Goal: Transaction & Acquisition: Purchase product/service

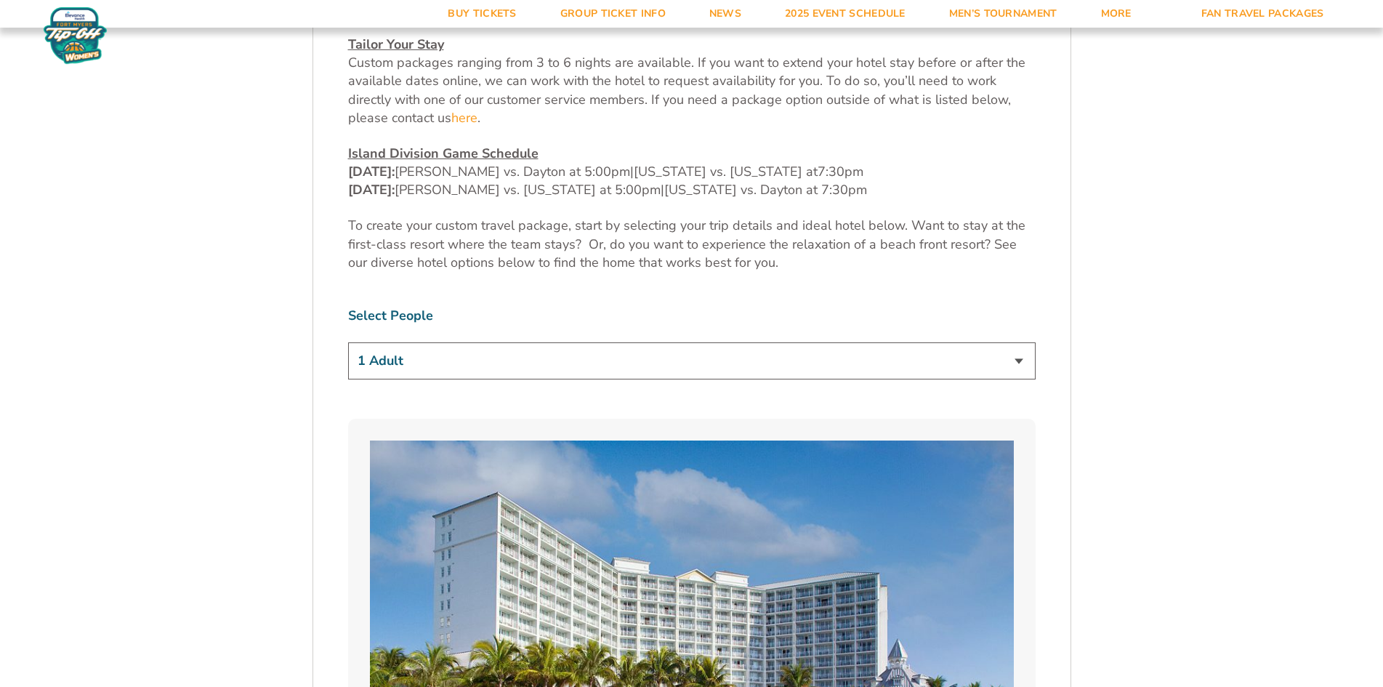
scroll to position [799, 0]
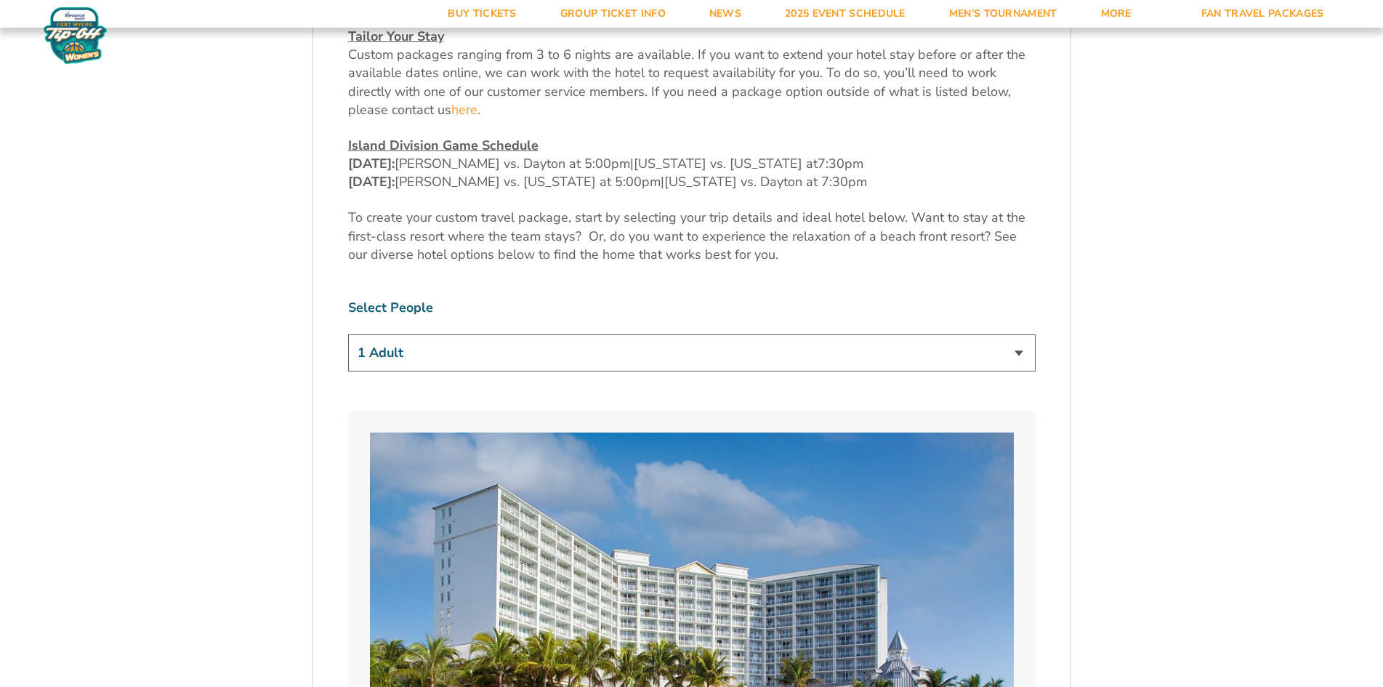
click at [618, 334] on select "1 Adult 2 Adults 3 Adults 4 Adults 2 Adults + 1 Child 2 Adults + 2 Children 2 A…" at bounding box center [691, 352] width 687 height 37
select select "4 Adults"
click at [348, 334] on select "1 Adult 2 Adults 3 Adults 4 Adults 2 Adults + 1 Child 2 Adults + 2 Children 2 A…" at bounding box center [691, 352] width 687 height 37
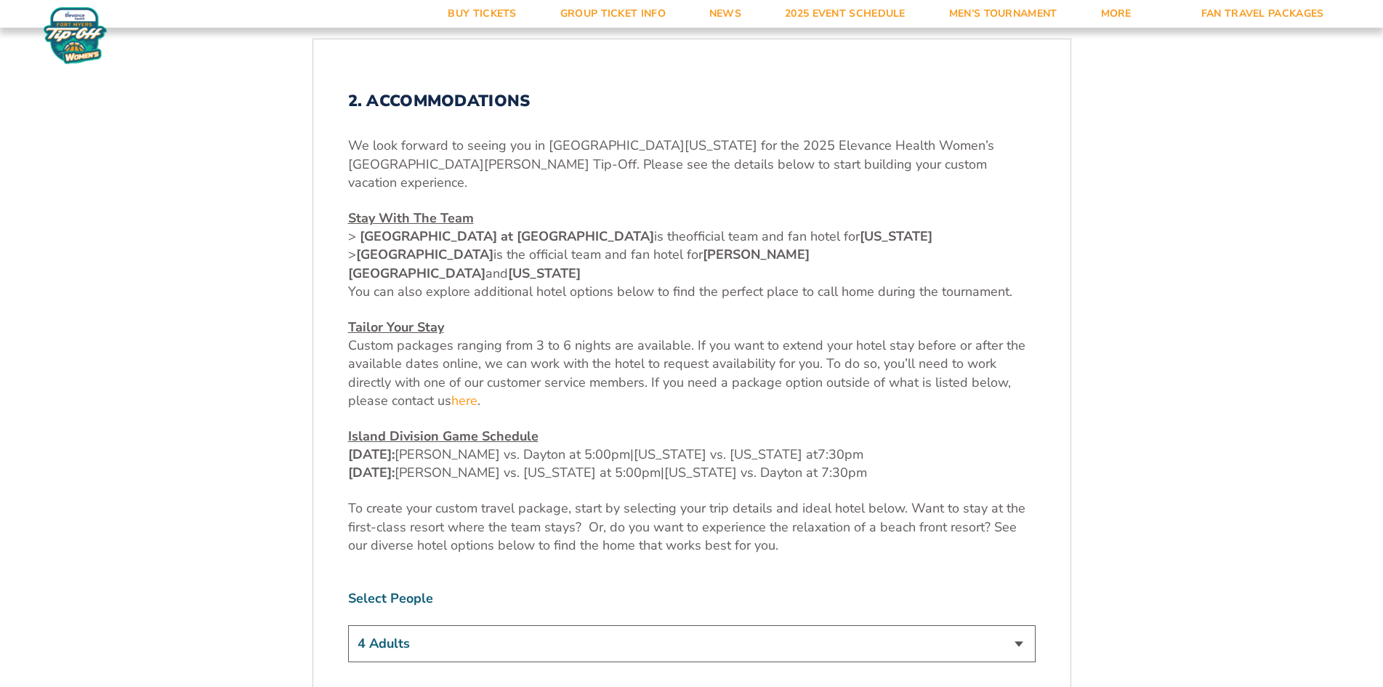
scroll to position [436, 0]
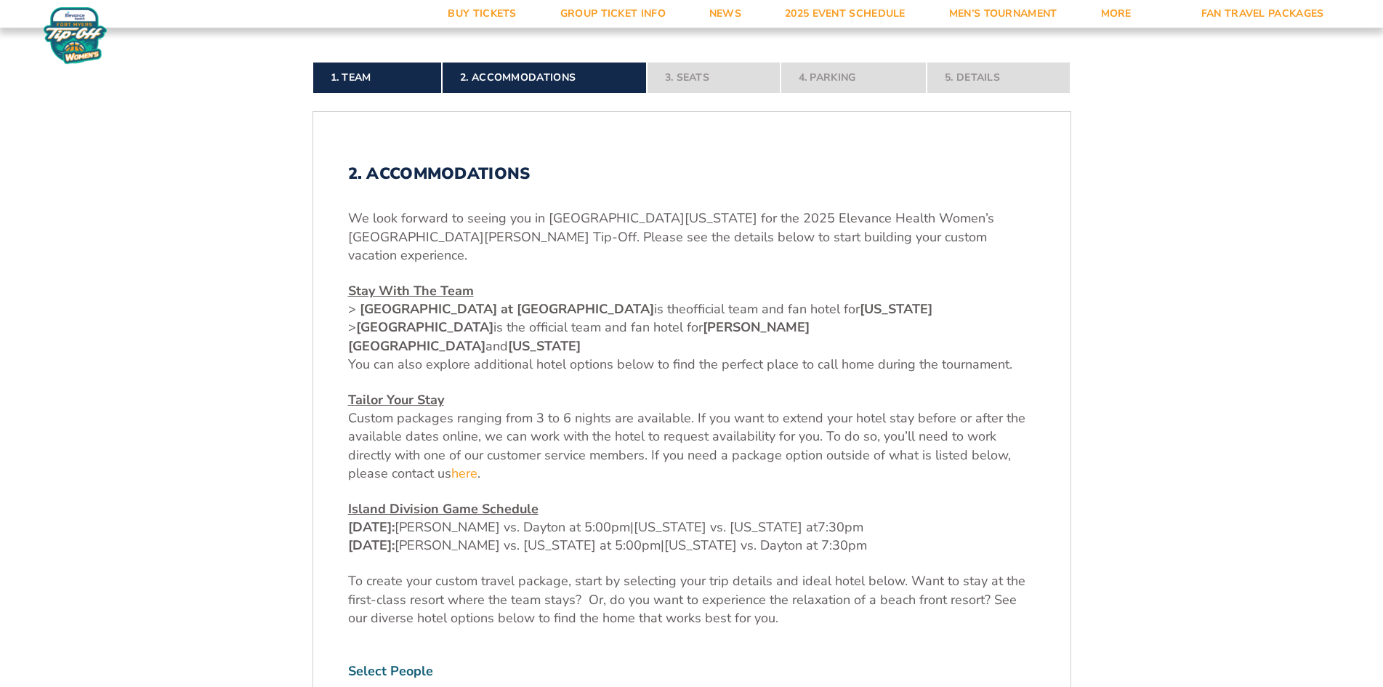
drag, startPoint x: 506, startPoint y: 3, endPoint x: 222, endPoint y: 105, distance: 302.0
drag, startPoint x: 222, startPoint y: 105, endPoint x: 1082, endPoint y: 328, distance: 888.8
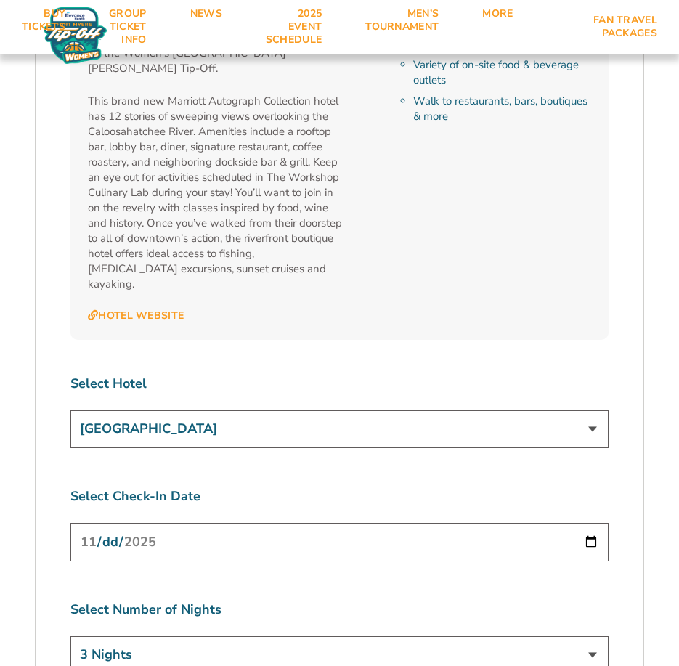
scroll to position [5440, 0]
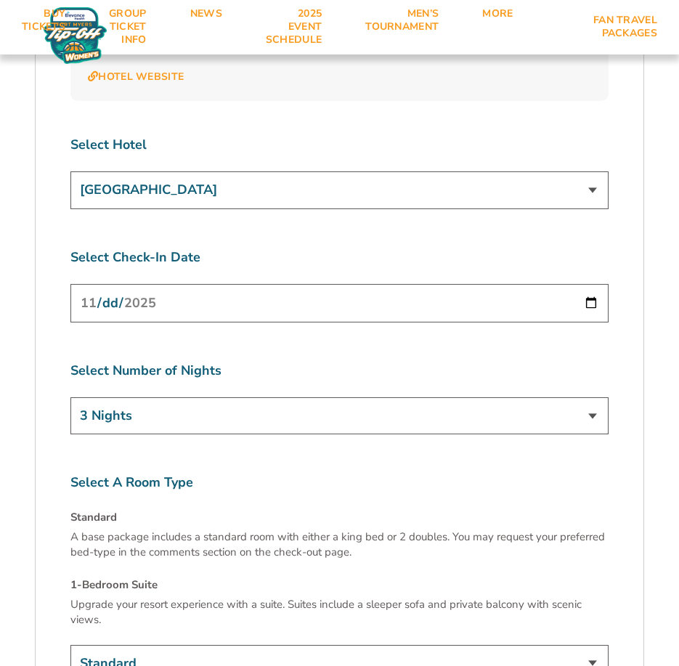
click at [584, 645] on select "Standard 1-Bedroom Suite (+$149 per night)" at bounding box center [339, 663] width 538 height 37
click at [567, 597] on p "Upgrade your resort experience with a suite. Suites include a sleeper sofa and …" at bounding box center [339, 612] width 538 height 31
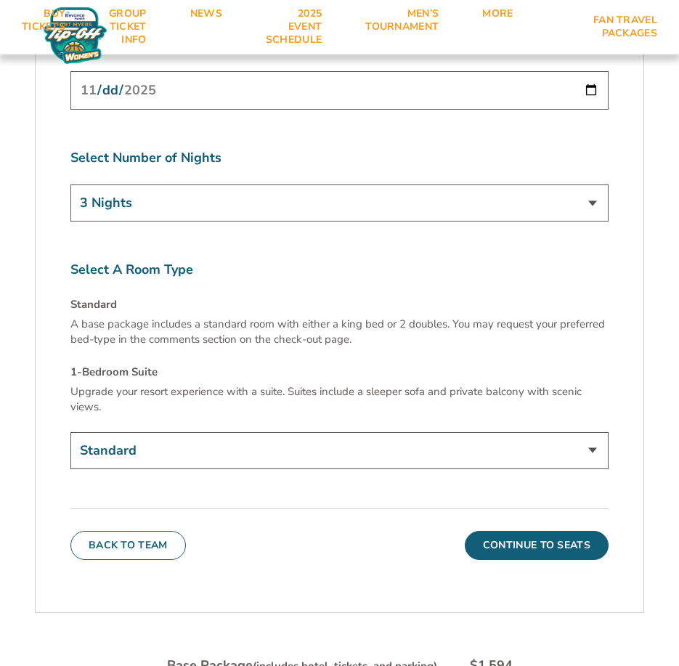
scroll to position [5586, 0]
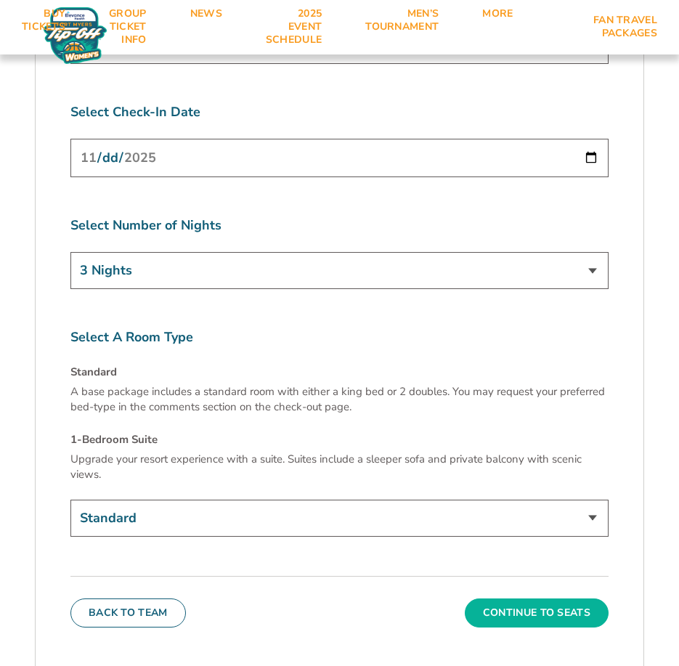
click at [520, 599] on button "Continue To Seats" at bounding box center [537, 613] width 144 height 29
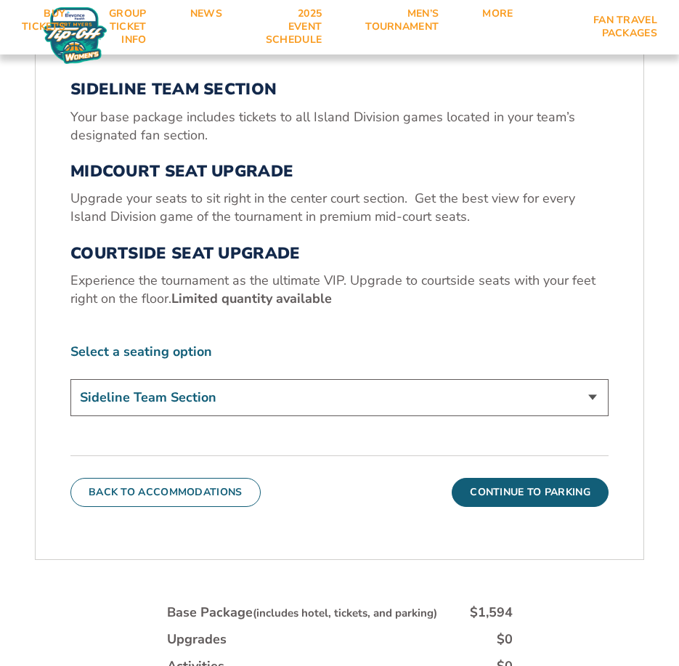
scroll to position [605, 0]
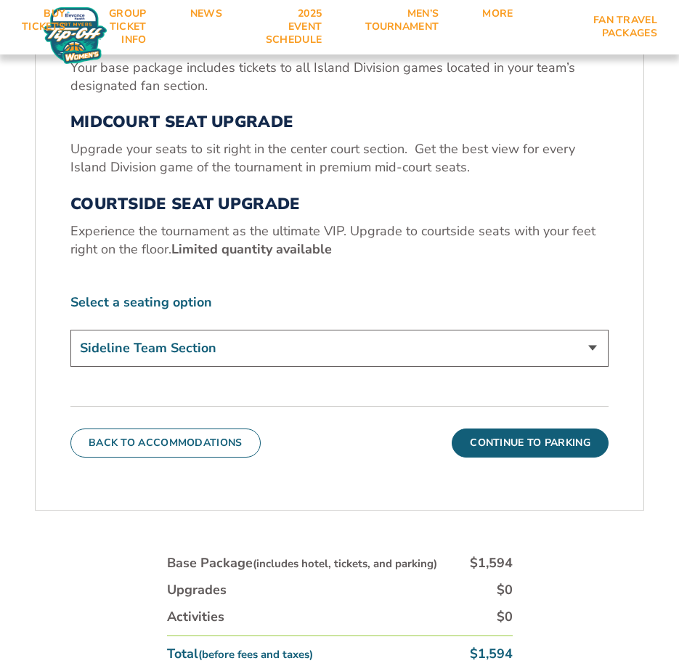
click at [453, 342] on select "Sideline Team Section Midcourt Seat Upgrade (+$70 per person) Courtside Seat Up…" at bounding box center [339, 348] width 538 height 37
click at [70, 330] on select "Sideline Team Section Midcourt Seat Upgrade (+$70 per person) Courtside Seat Up…" at bounding box center [339, 348] width 538 height 37
click at [247, 352] on select "Sideline Team Section Midcourt Seat Upgrade (+$70 per person) Courtside Seat Up…" at bounding box center [339, 348] width 538 height 37
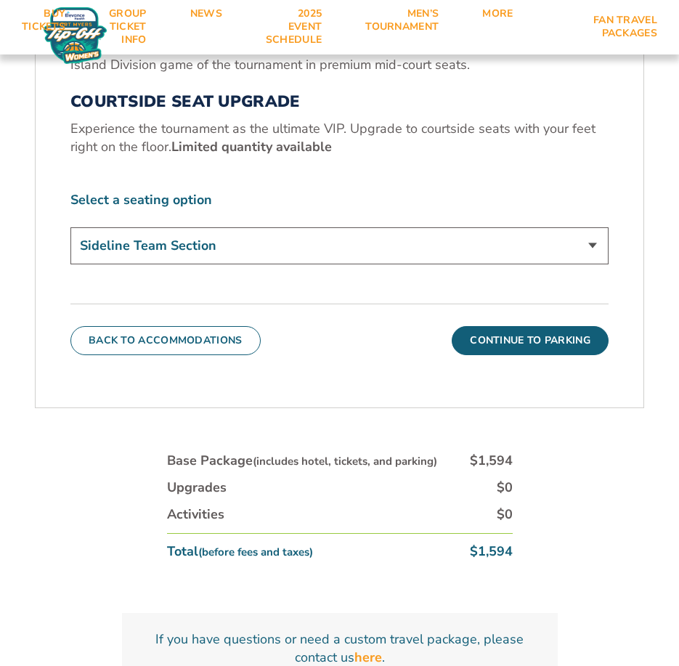
scroll to position [678, 0]
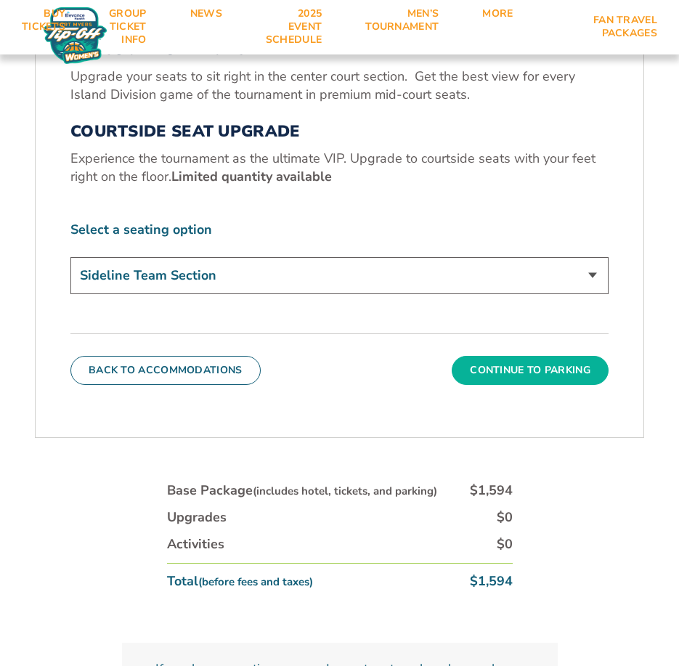
click at [536, 371] on button "Continue To Parking" at bounding box center [530, 370] width 157 height 29
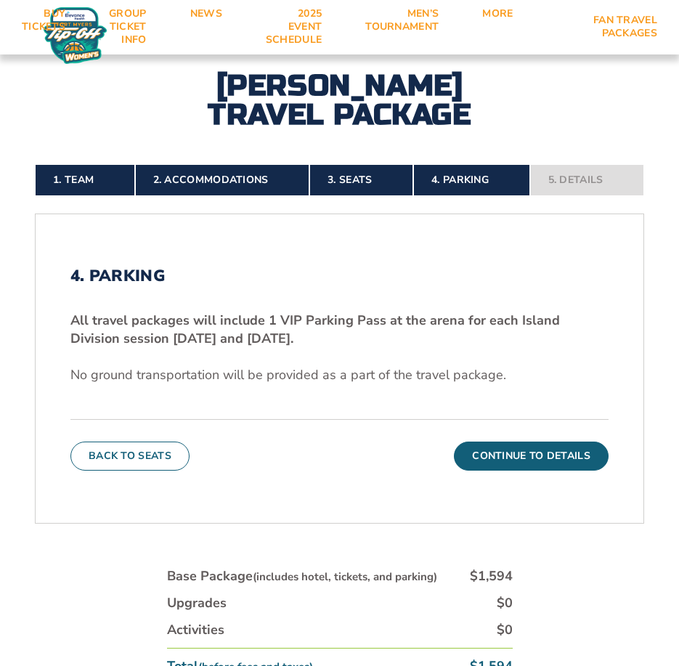
scroll to position [315, 0]
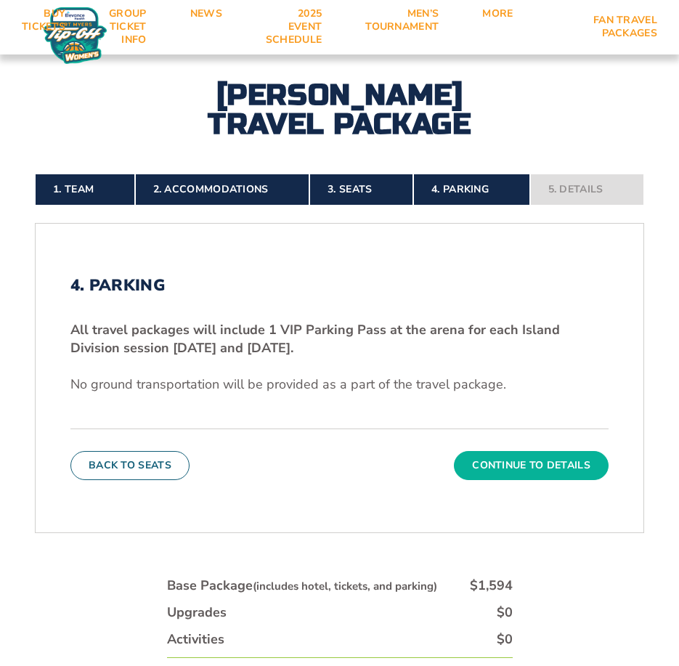
click at [503, 464] on button "Continue To Details" at bounding box center [531, 465] width 155 height 29
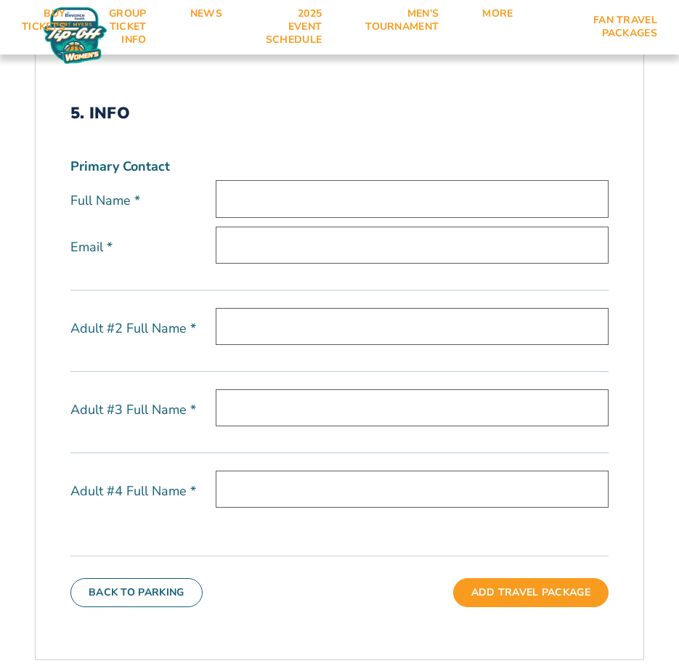
scroll to position [460, 0]
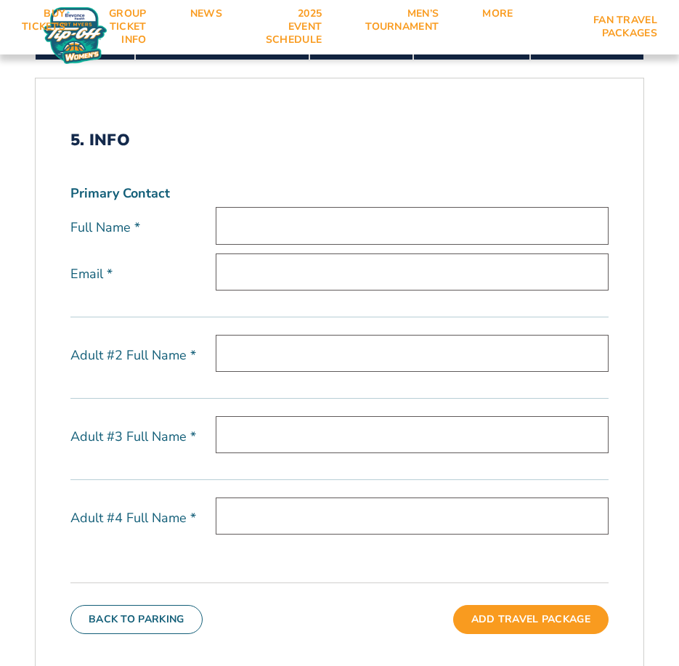
click at [327, 215] on input "text" at bounding box center [412, 225] width 393 height 37
type input "[PERSON_NAME]"
click at [306, 270] on input "email" at bounding box center [412, 272] width 393 height 37
click at [269, 274] on input "foxjada@gmail.com" at bounding box center [412, 272] width 393 height 37
type input "foxjada000@gmail.com"
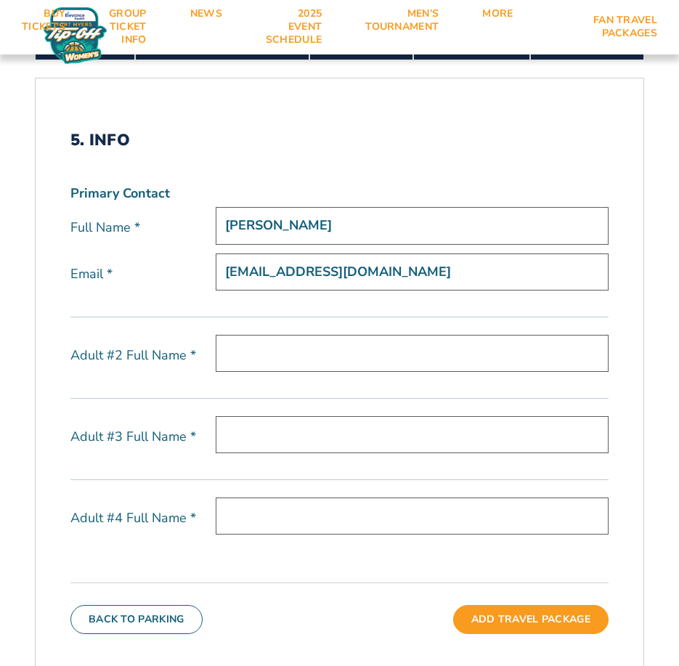
click at [323, 335] on input "text" at bounding box center [412, 353] width 393 height 37
type input "Adrese Drewery"
click at [338, 427] on input "text" at bounding box center [412, 434] width 393 height 37
type input "Laylani Hammons"
click at [347, 524] on input "text" at bounding box center [412, 516] width 393 height 37
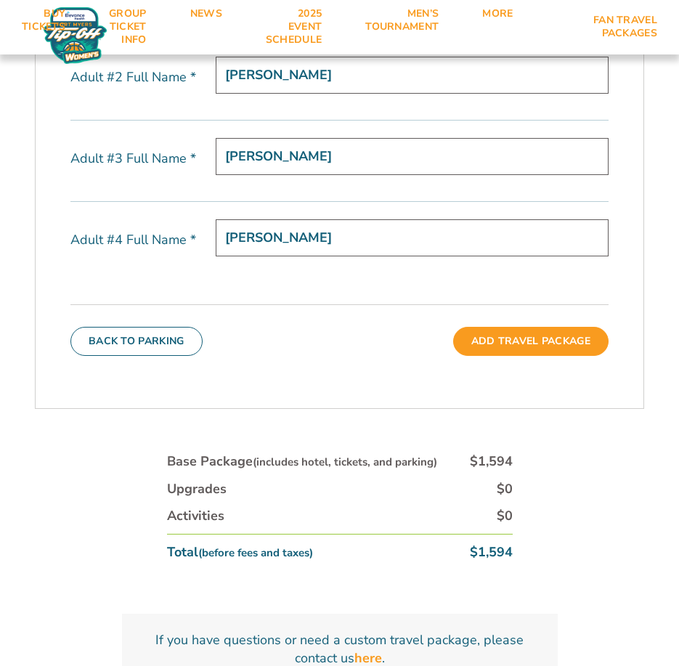
scroll to position [751, 0]
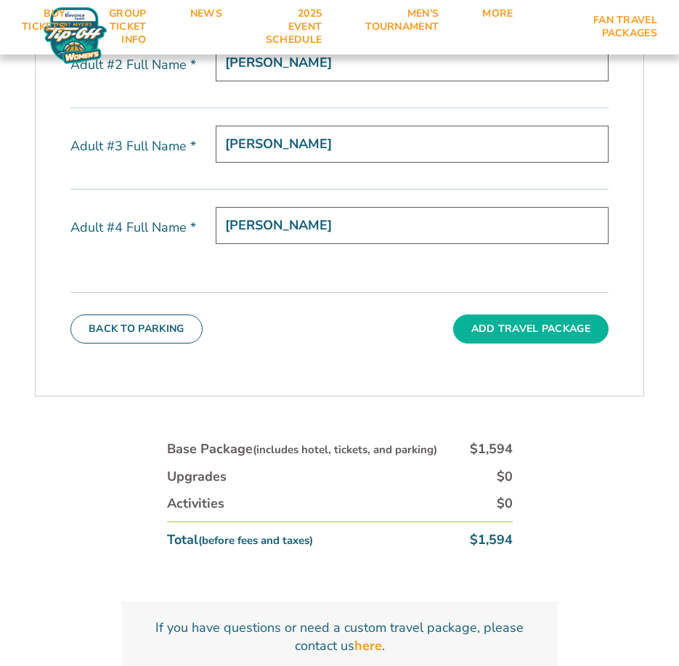
type input "Lavender Daniels"
click at [551, 336] on button "Add Travel Package" at bounding box center [531, 329] width 156 height 29
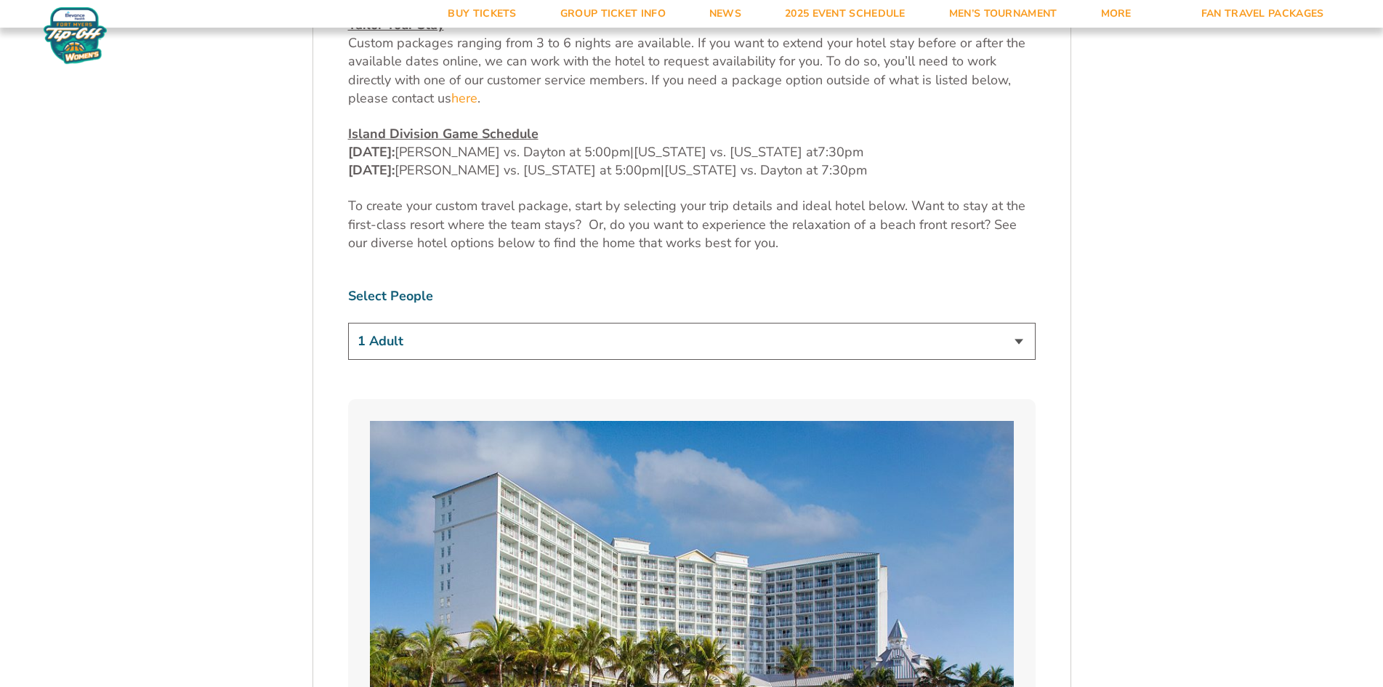
scroll to position [809, 0]
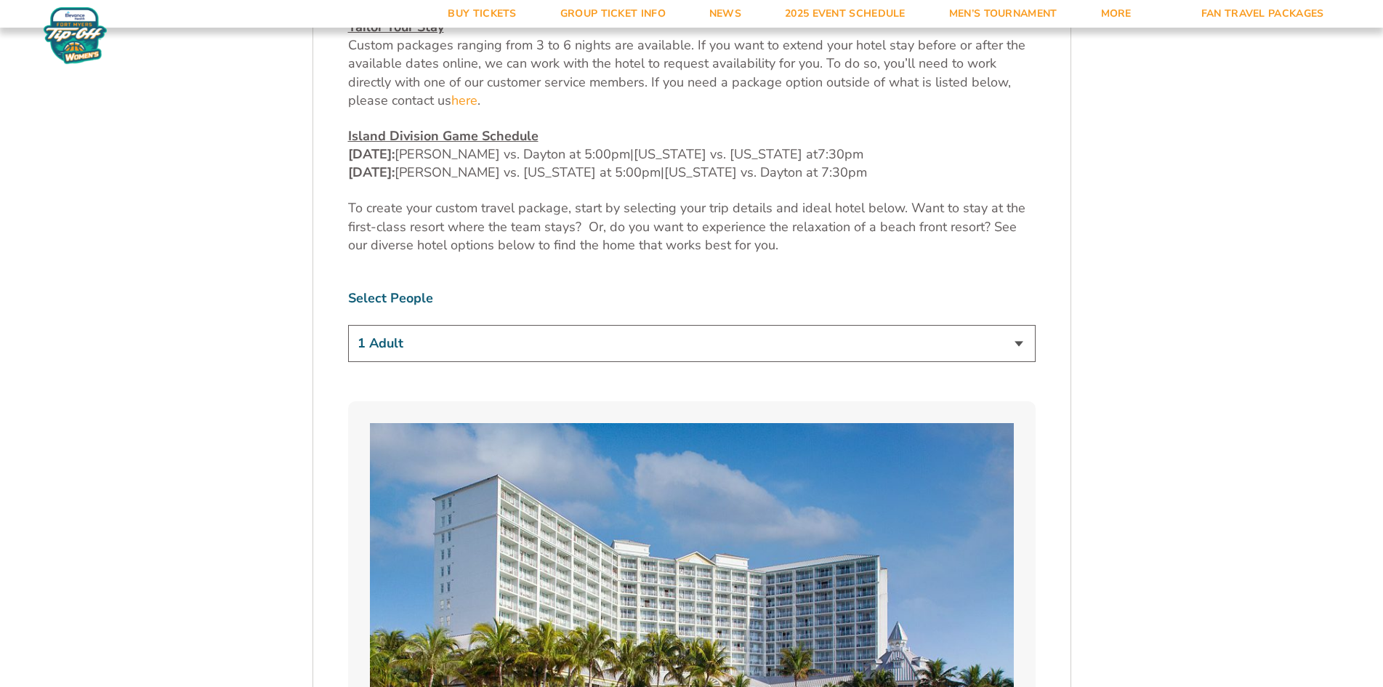
click at [713, 325] on select "1 Adult 2 Adults 3 Adults 4 Adults 2 Adults + 1 Child 2 Adults + 2 Children 2 A…" at bounding box center [691, 343] width 687 height 37
click at [666, 325] on select "1 Adult 2 Adults 3 Adults 4 Adults 2 Adults + 1 Child 2 Adults + 2 Children 2 A…" at bounding box center [691, 343] width 687 height 37
select select "2 Adults"
click at [348, 325] on select "1 Adult 2 Adults 3 Adults 4 Adults 2 Adults + 1 Child 2 Adults + 2 Children 2 A…" at bounding box center [691, 343] width 687 height 37
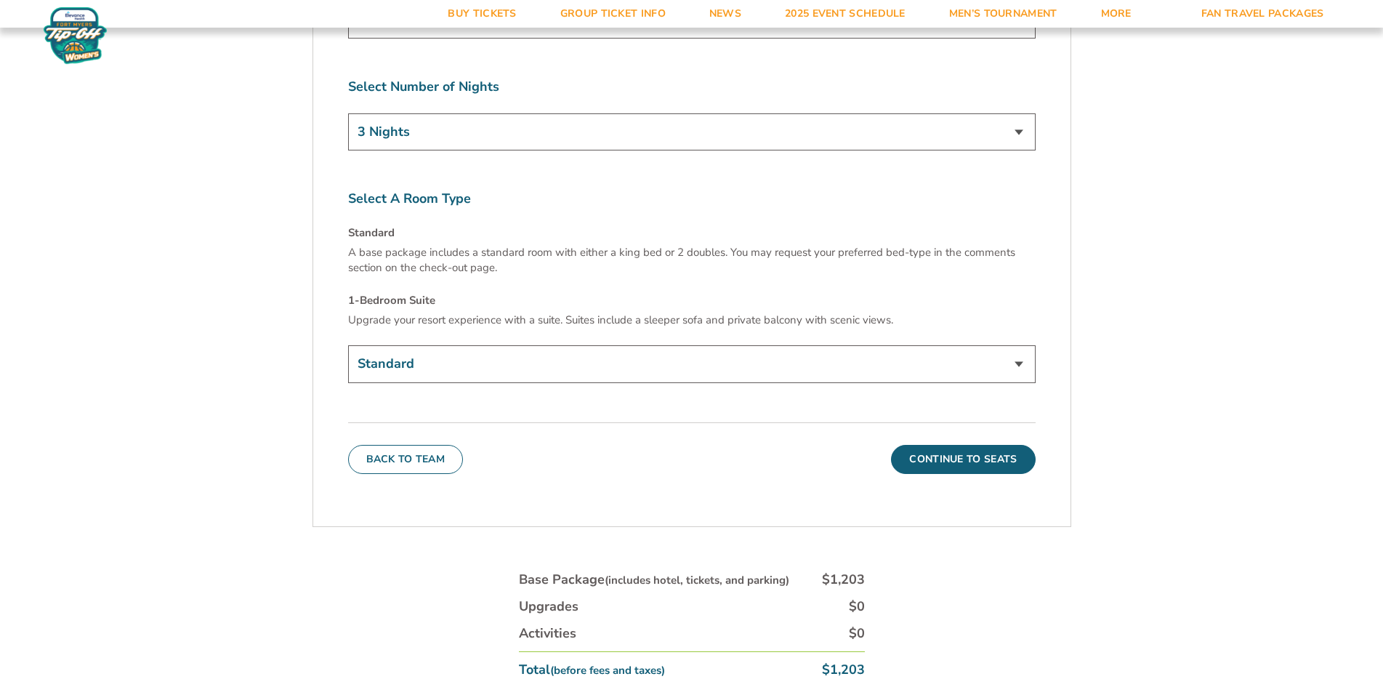
scroll to position [5750, 0]
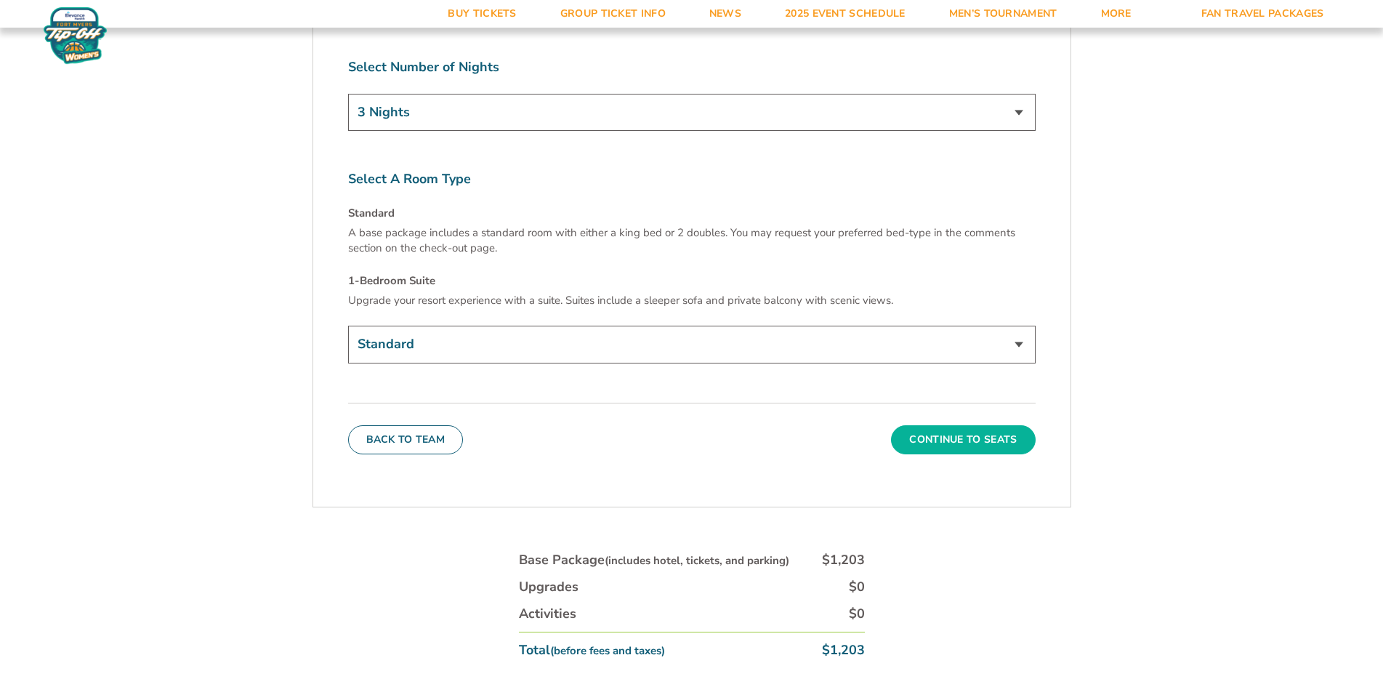
click at [893, 425] on button "Continue To Seats" at bounding box center [963, 439] width 144 height 29
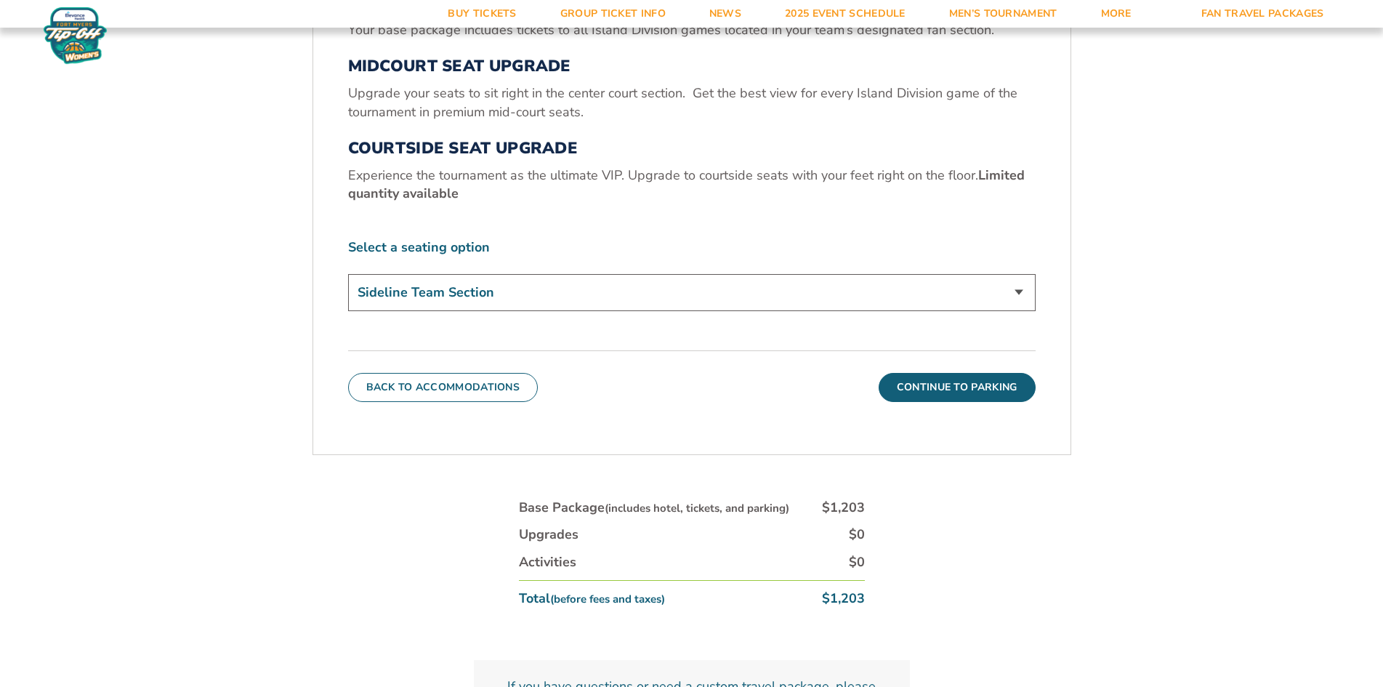
scroll to position [687, 0]
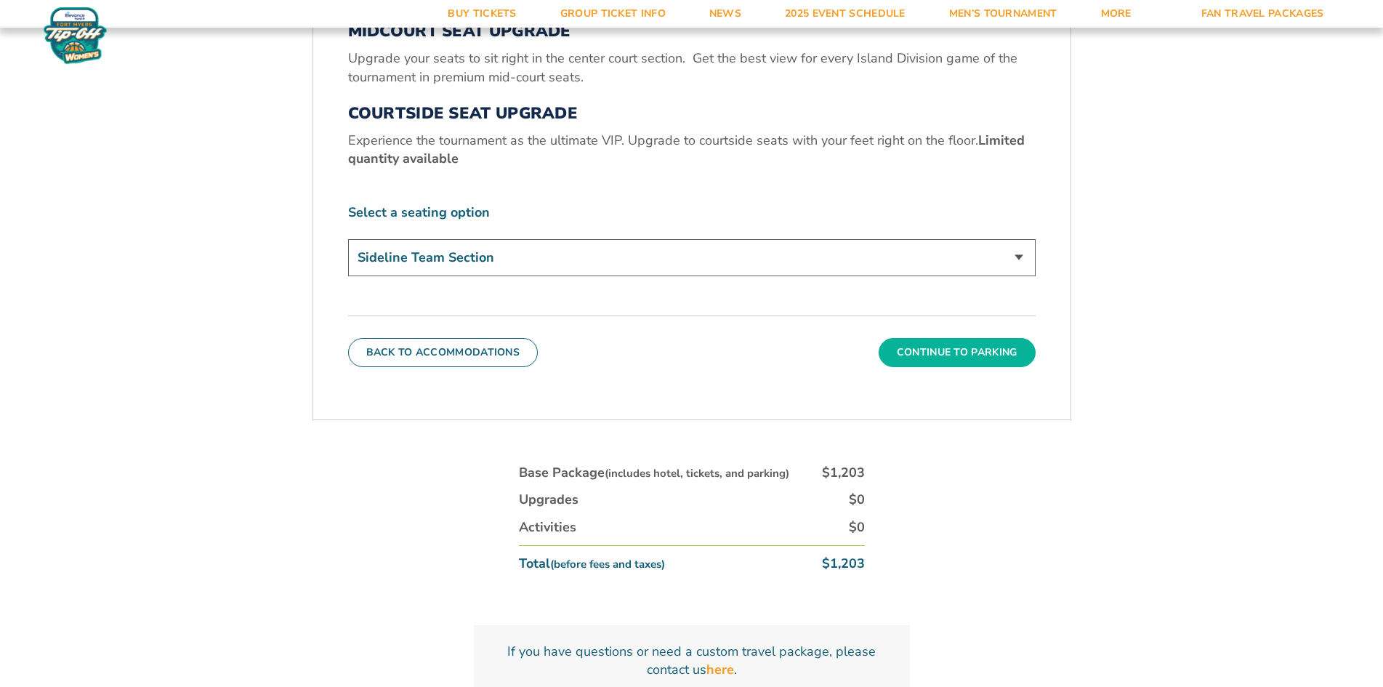
click at [980, 355] on button "Continue To Parking" at bounding box center [957, 352] width 157 height 29
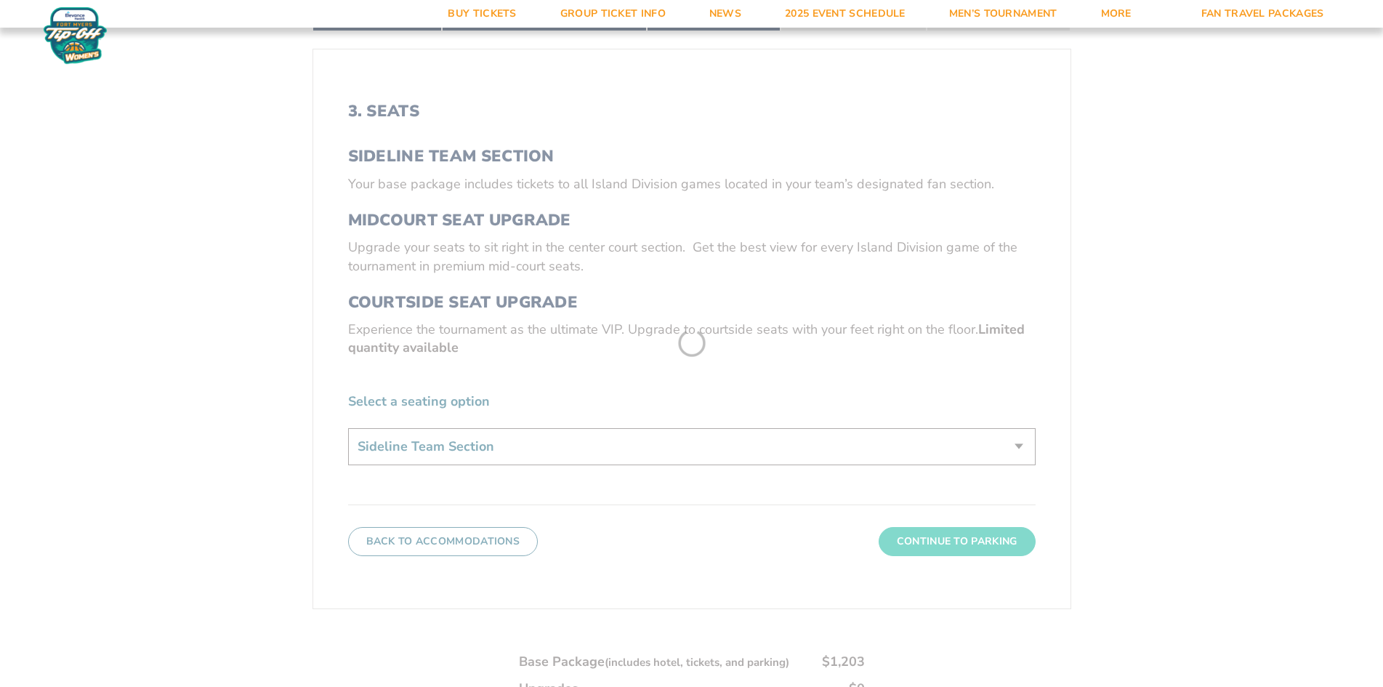
scroll to position [324, 0]
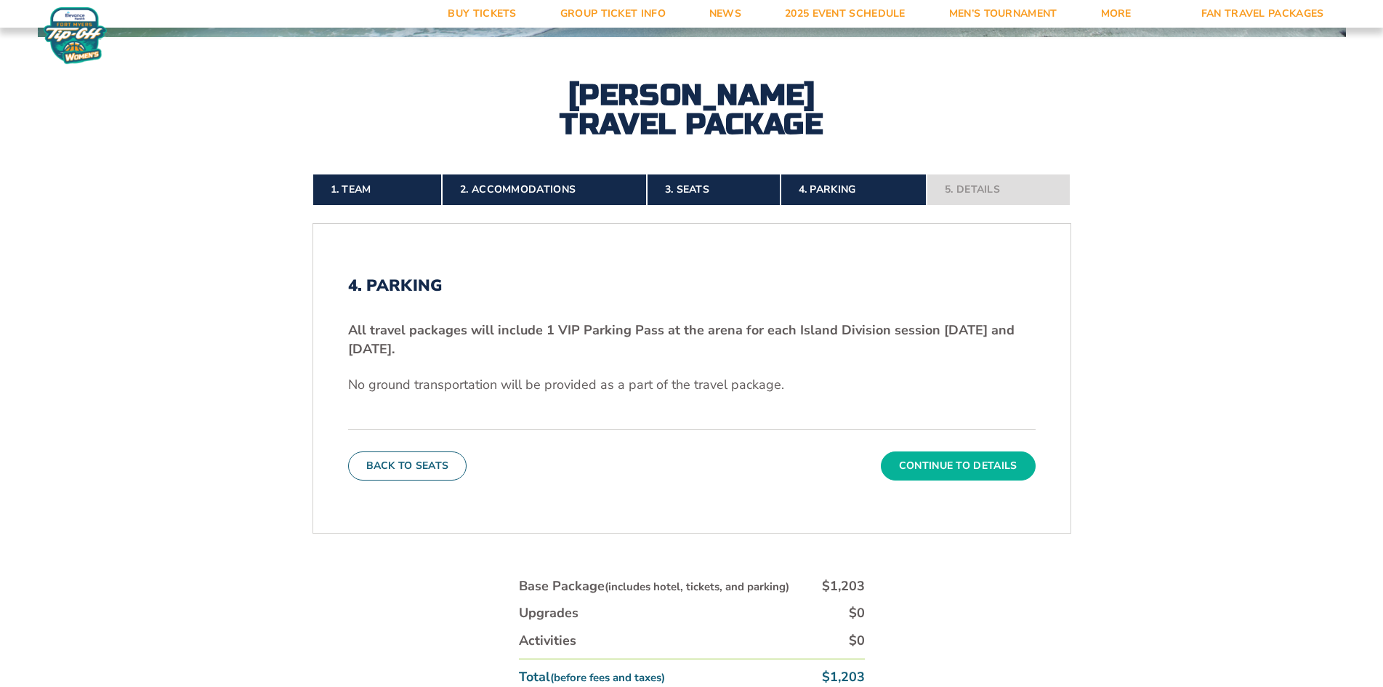
click at [948, 460] on button "Continue To Details" at bounding box center [958, 465] width 155 height 29
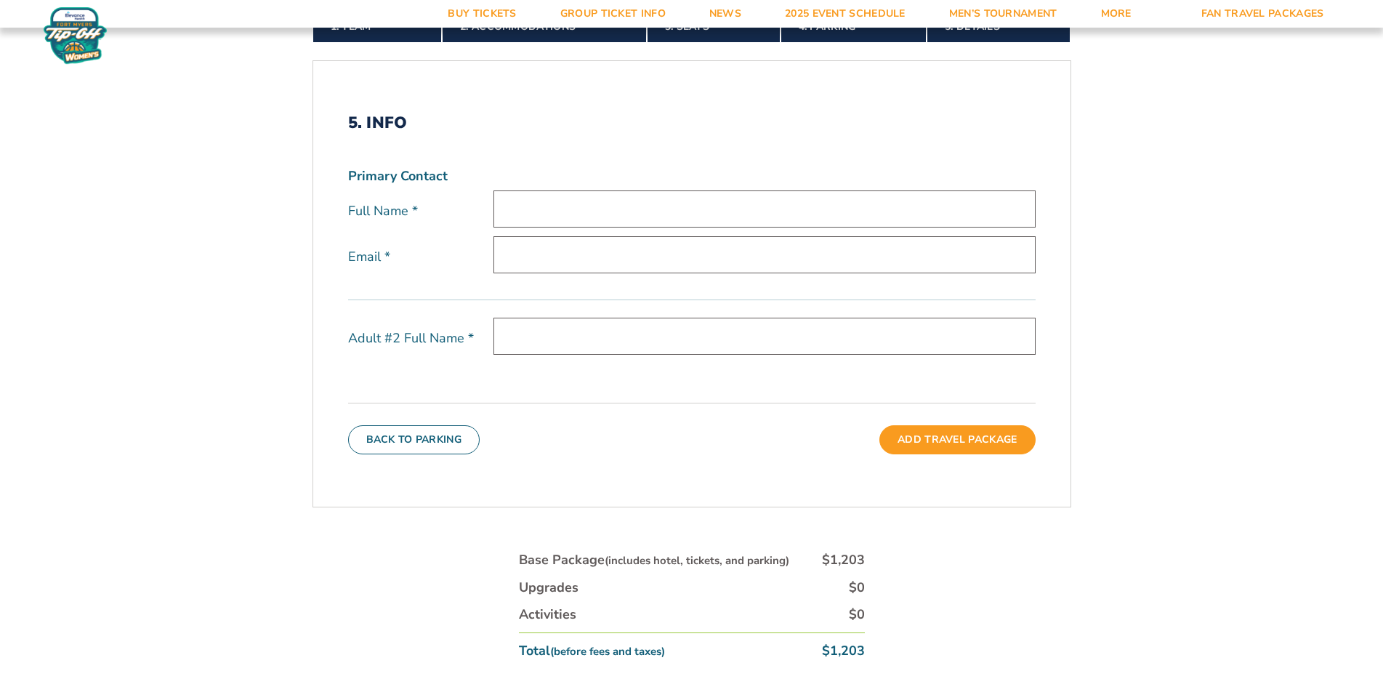
scroll to position [469, 0]
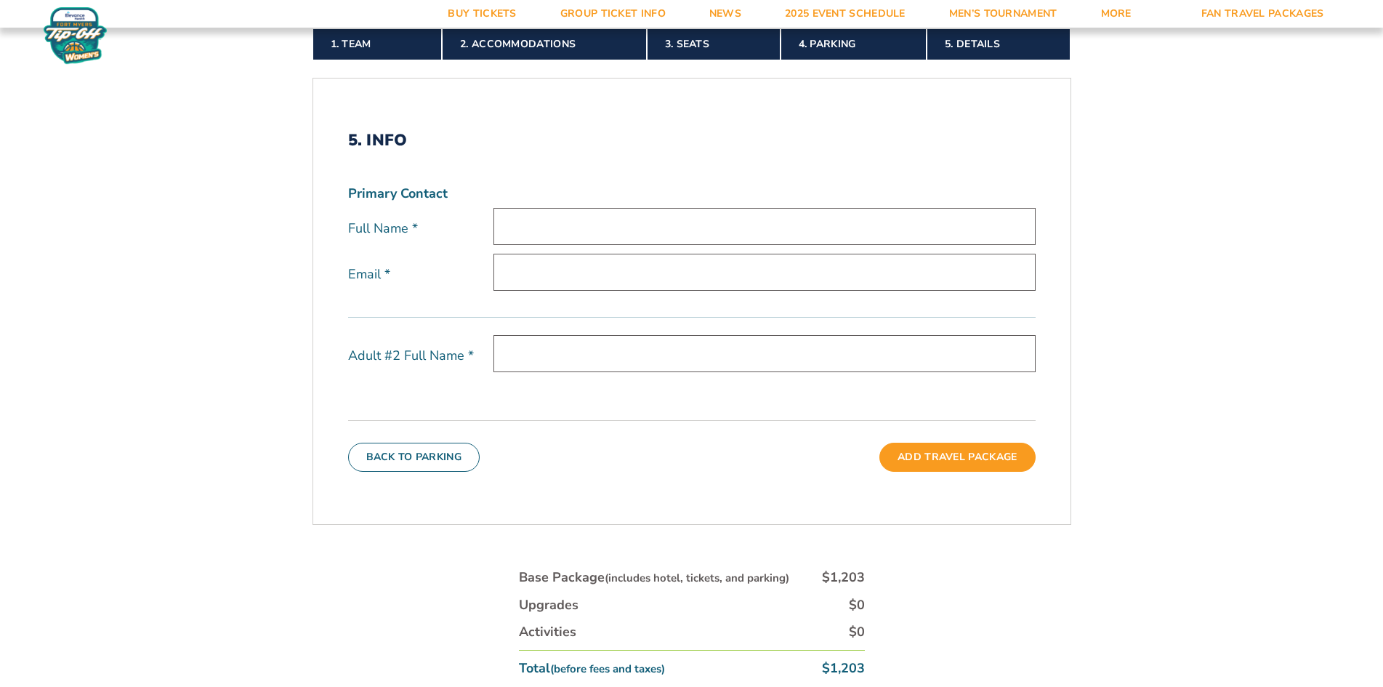
click at [650, 229] on input "text" at bounding box center [764, 226] width 542 height 37
type input "Jada Fox"
click at [663, 276] on input "email" at bounding box center [764, 272] width 542 height 37
type input "foxjada000@gmail.com"
click at [667, 350] on input "text" at bounding box center [764, 353] width 542 height 37
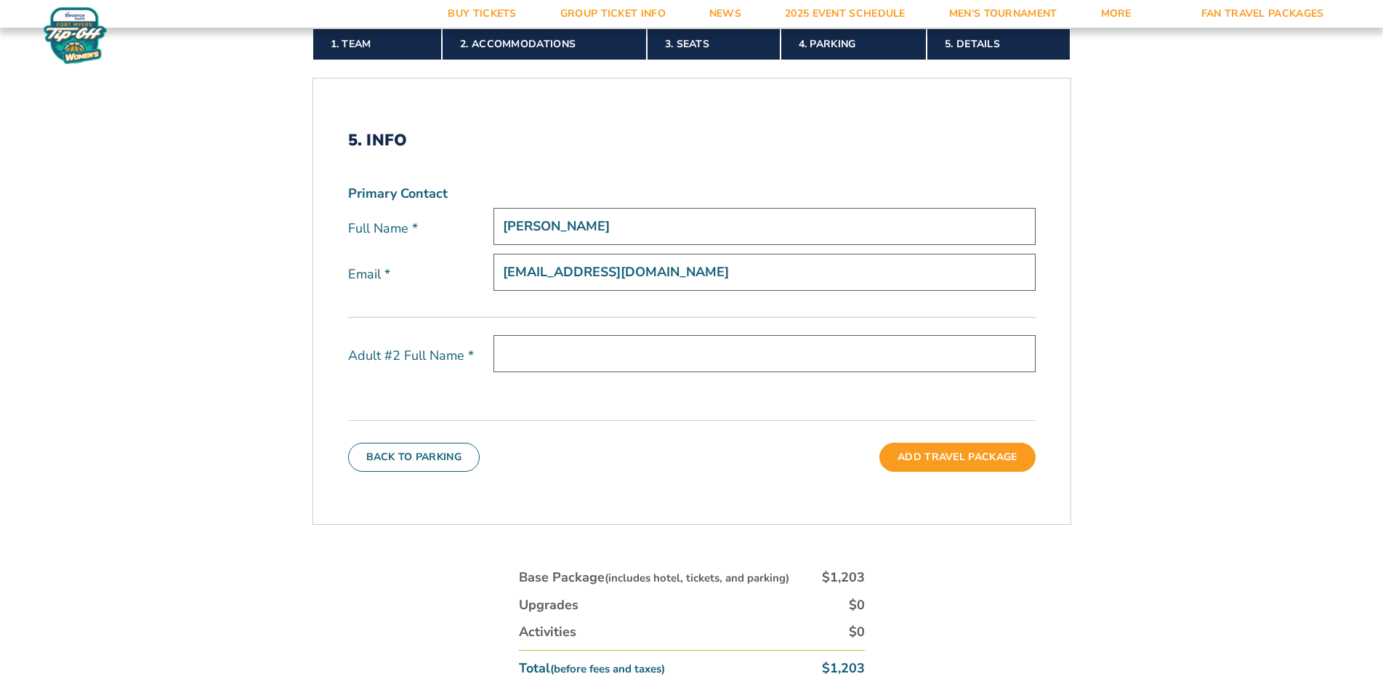
click at [638, 351] on input "text" at bounding box center [764, 353] width 542 height 37
type input "Adrese Drewery"
click at [946, 448] on button "Add Travel Package" at bounding box center [957, 457] width 156 height 29
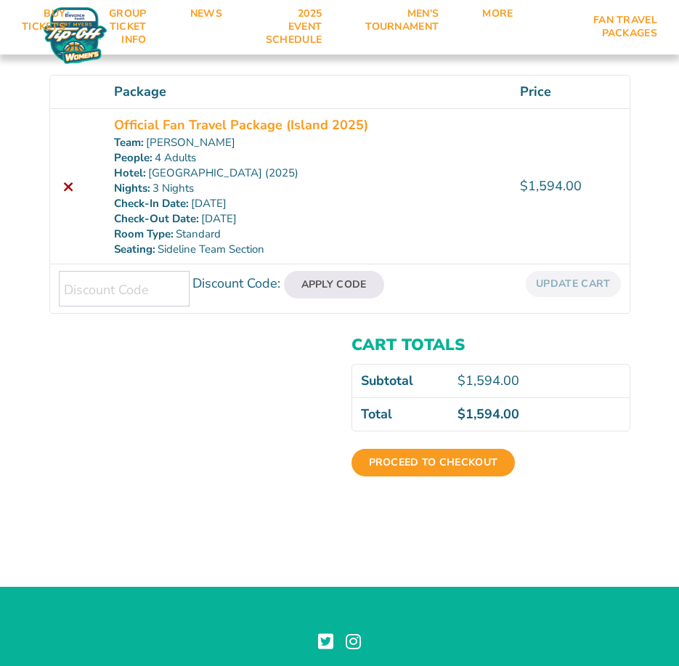
scroll to position [145, 0]
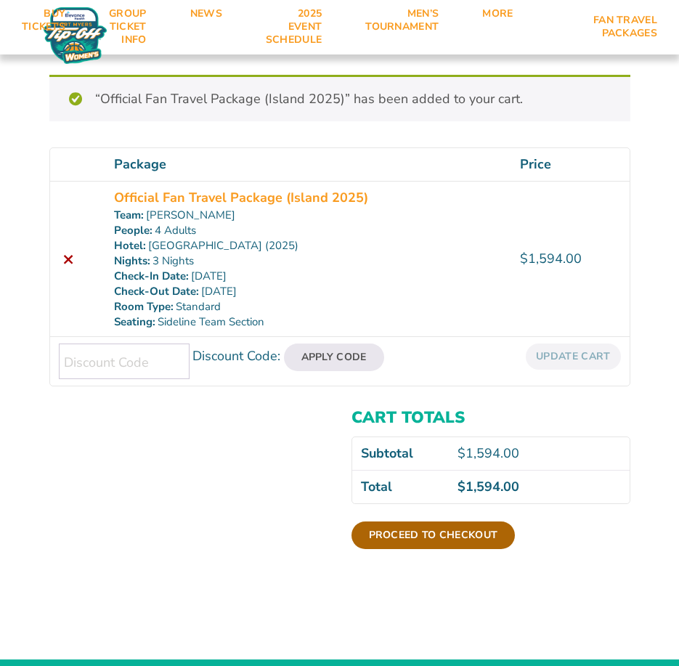
click at [450, 525] on link "Proceed to checkout" at bounding box center [434, 536] width 164 height 28
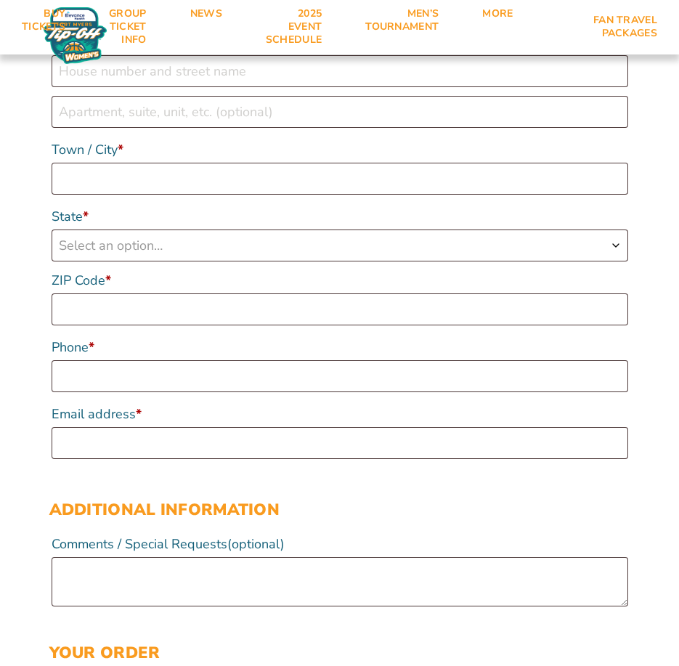
scroll to position [872, 0]
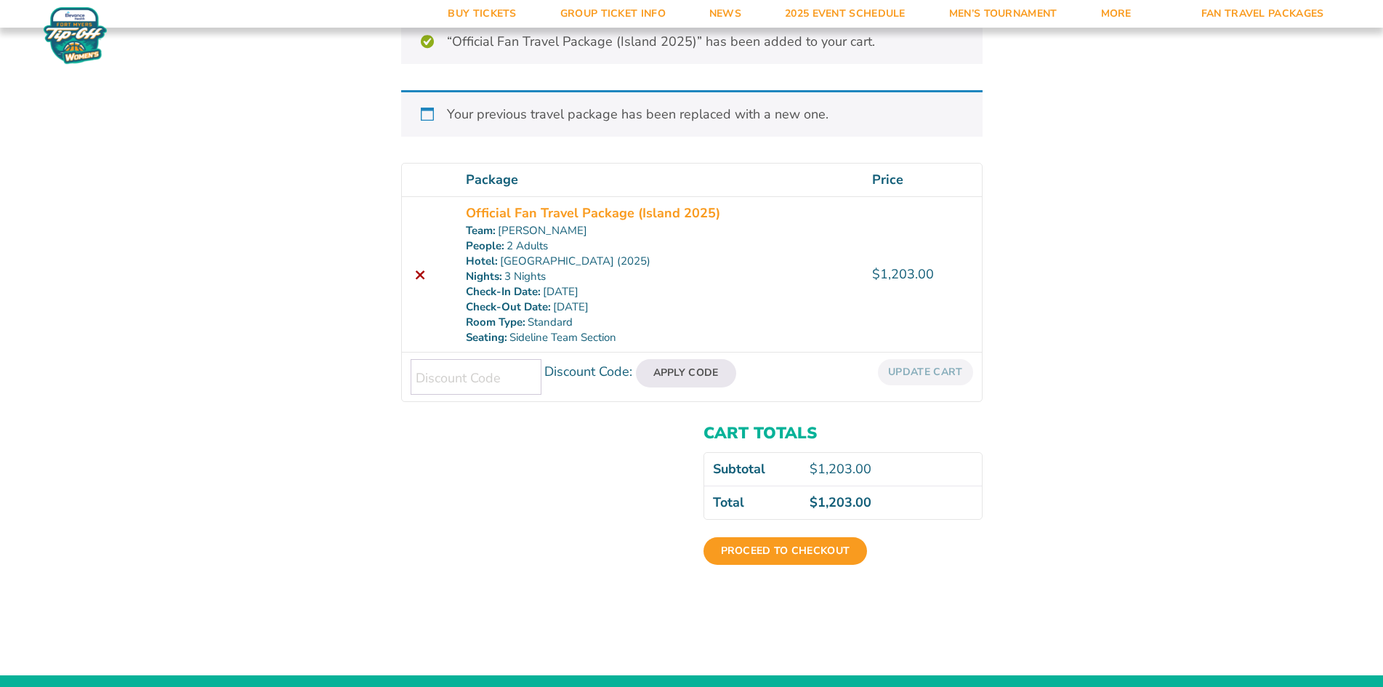
scroll to position [218, 0]
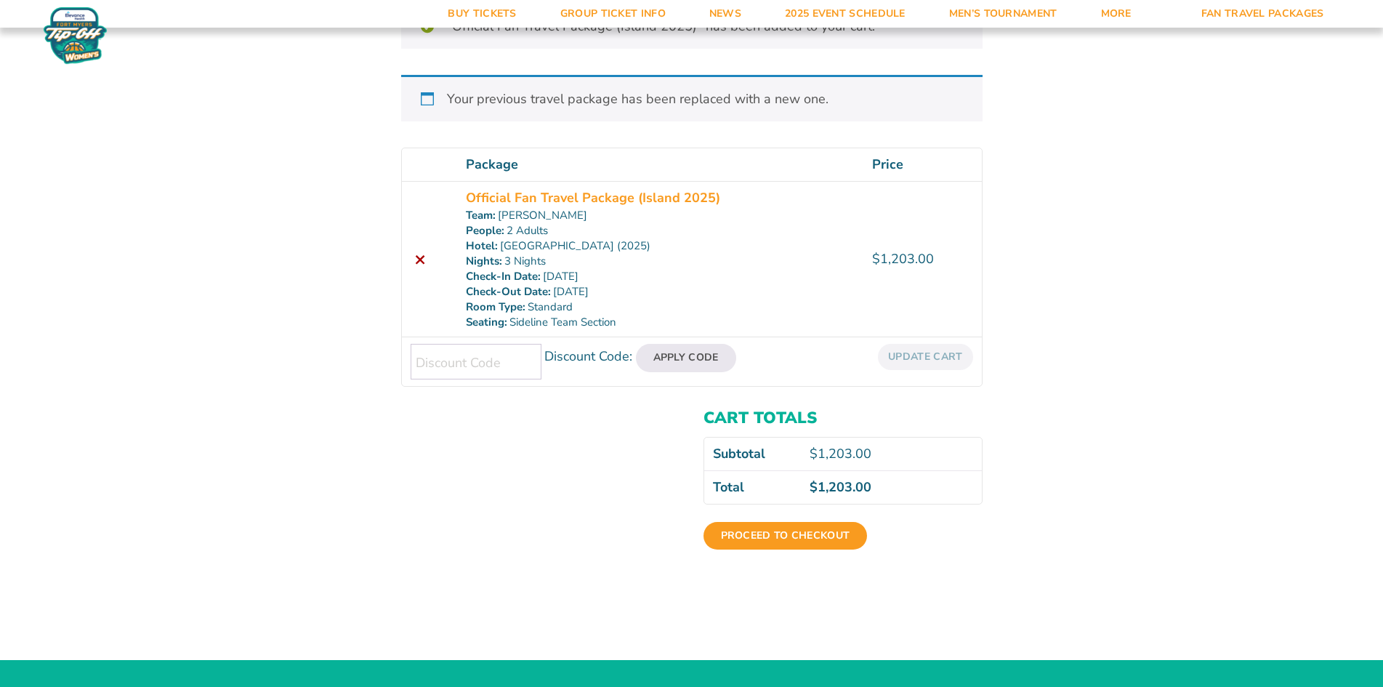
click at [823, 520] on div "Proceed to checkout" at bounding box center [842, 541] width 279 height 64
click at [834, 528] on link "Proceed to checkout" at bounding box center [785, 536] width 164 height 28
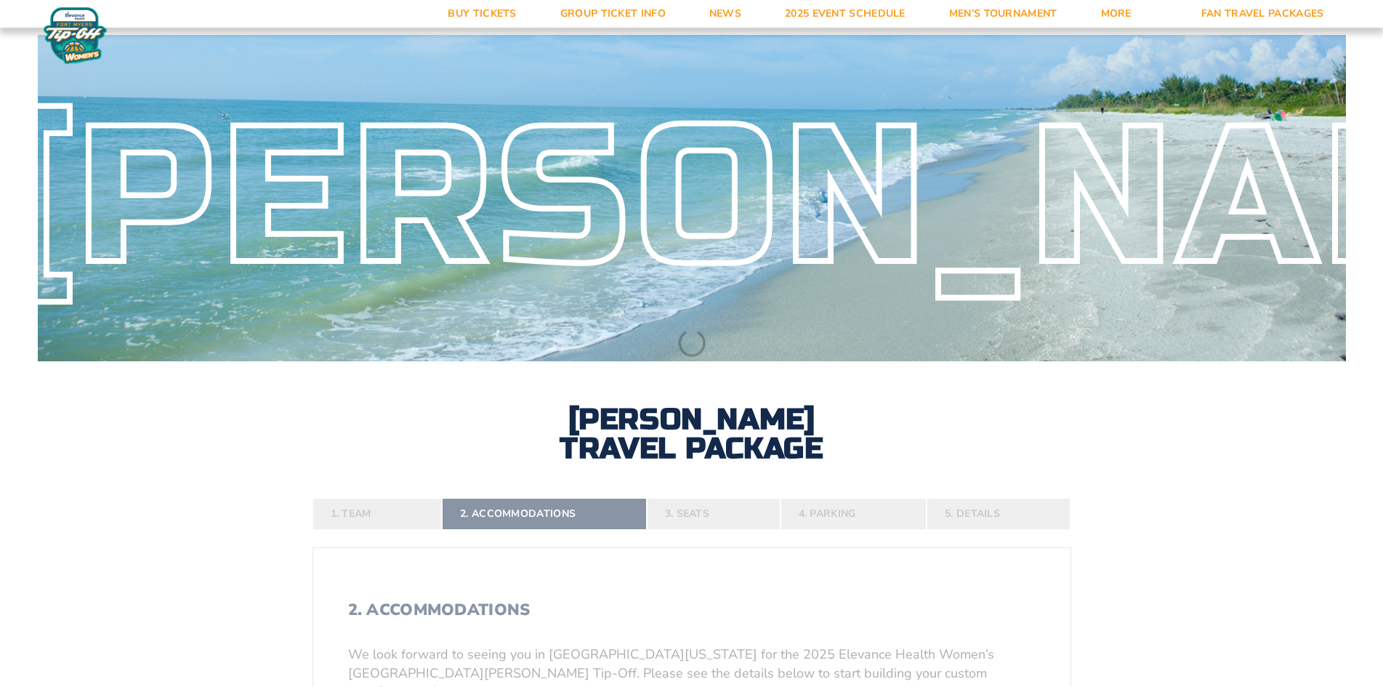
select select "2 Adults"
select select
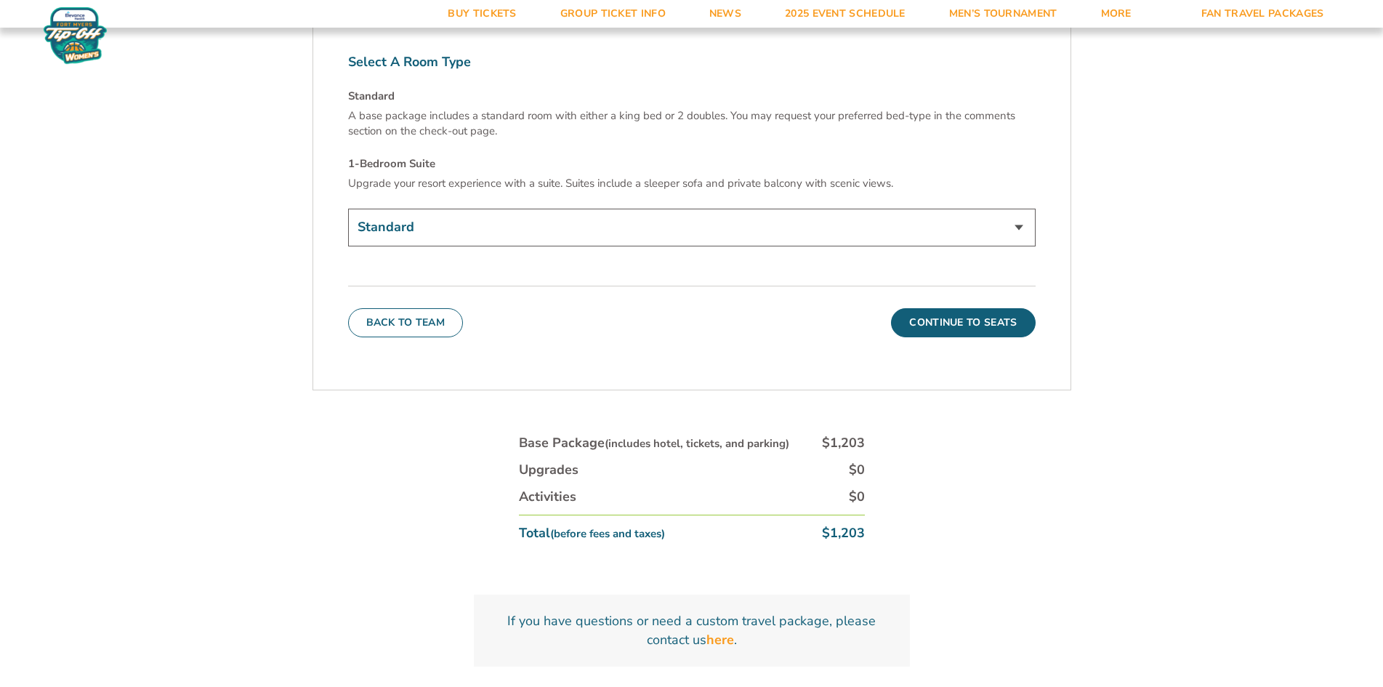
scroll to position [5860, 0]
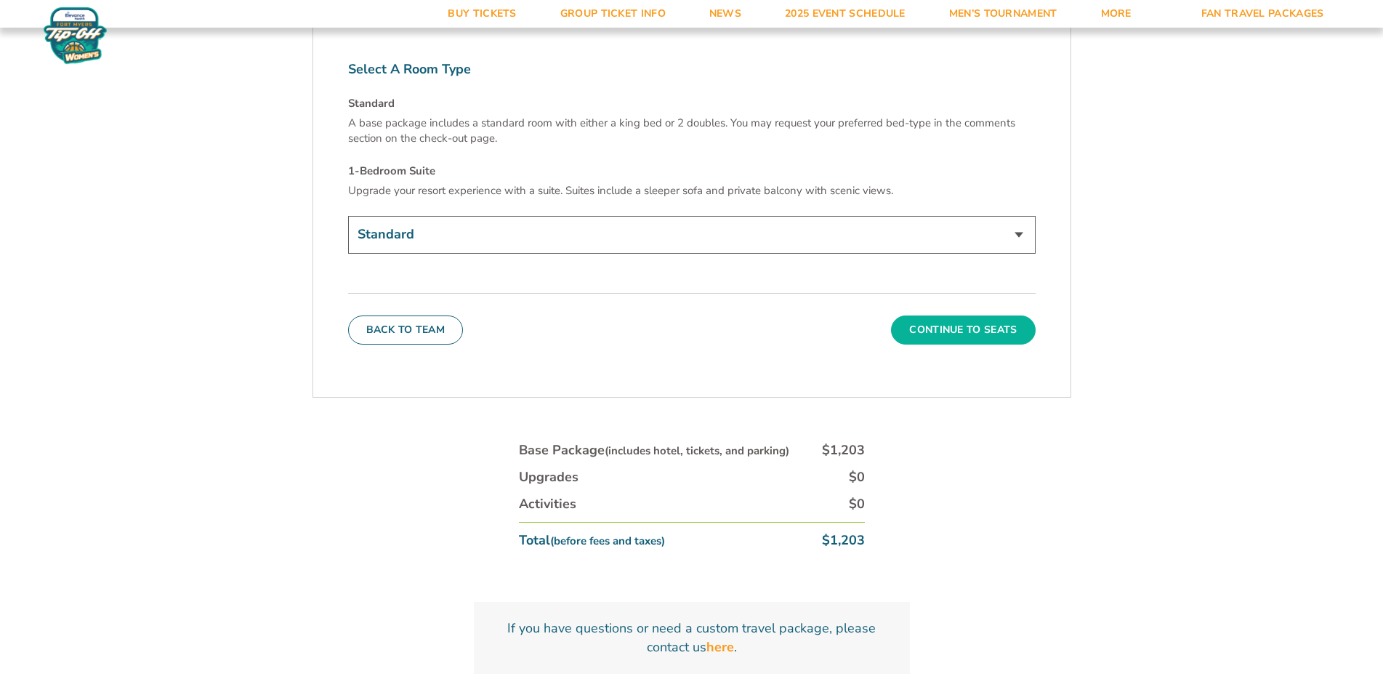
click at [908, 315] on button "Continue To Seats" at bounding box center [963, 329] width 144 height 29
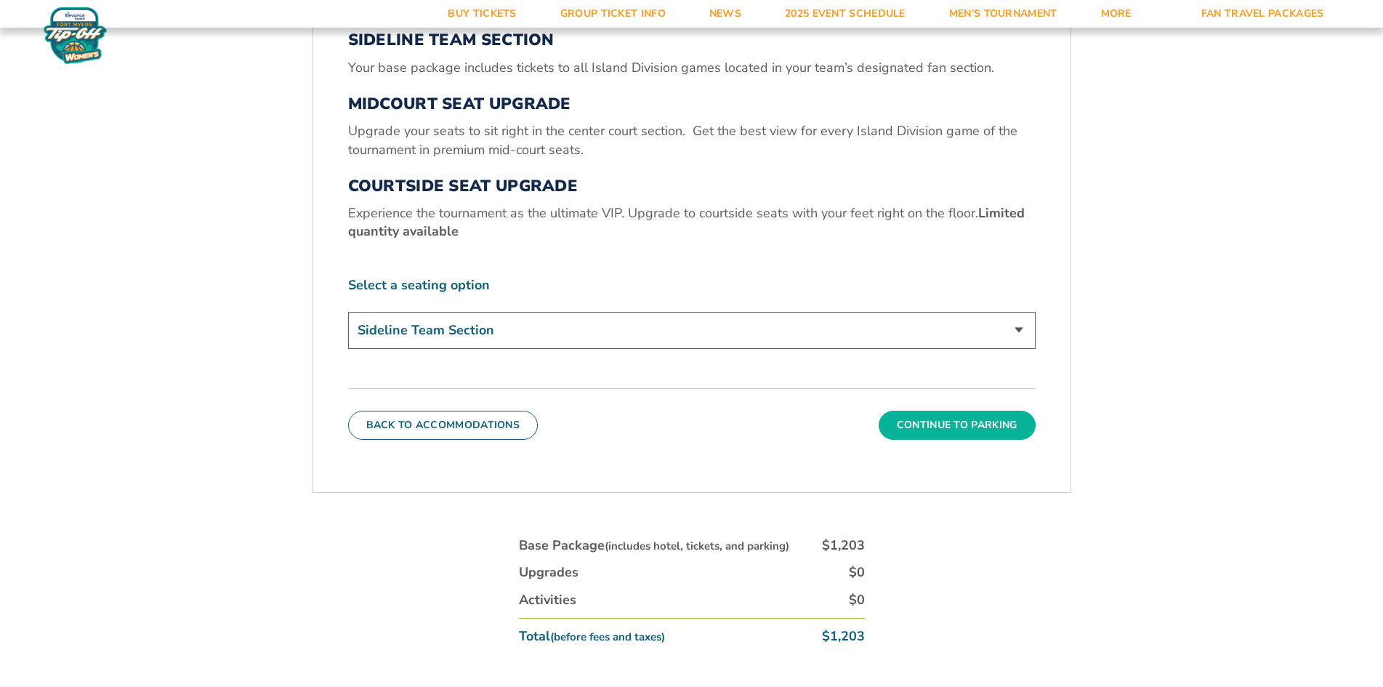
click at [932, 434] on button "Continue To Parking" at bounding box center [957, 425] width 157 height 29
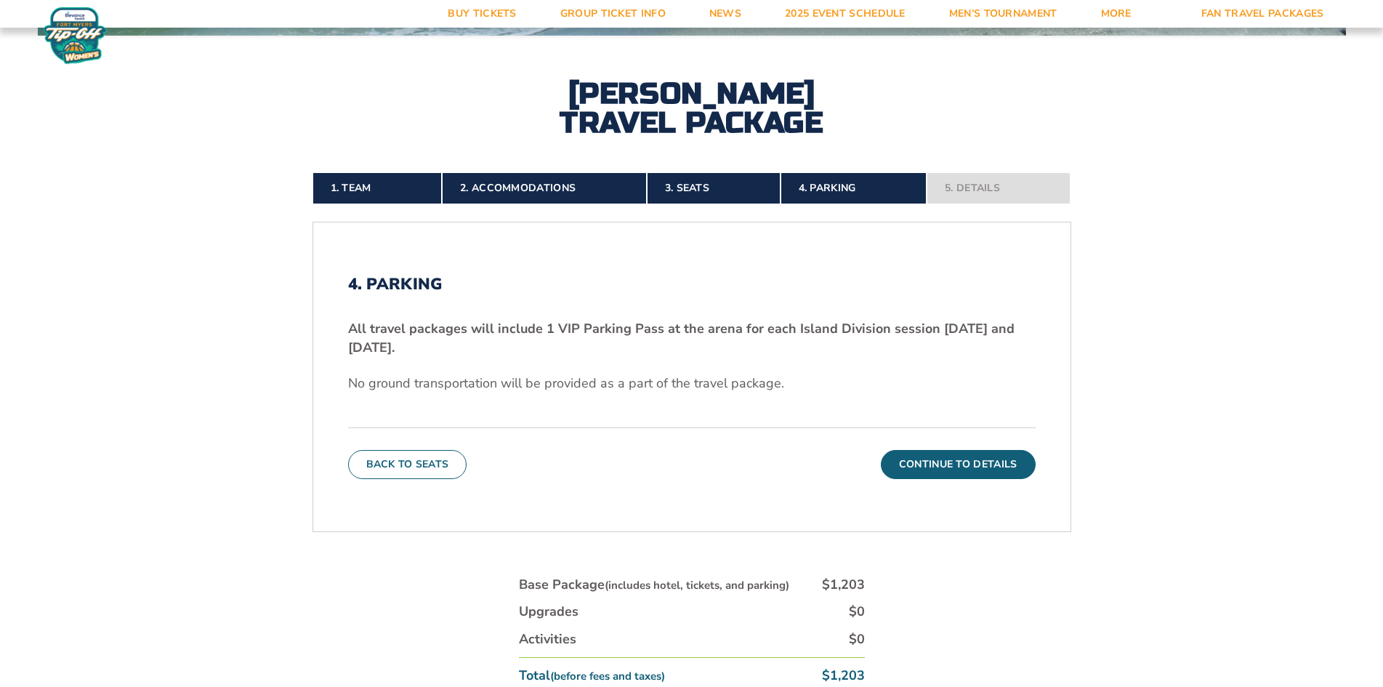
scroll to position [324, 0]
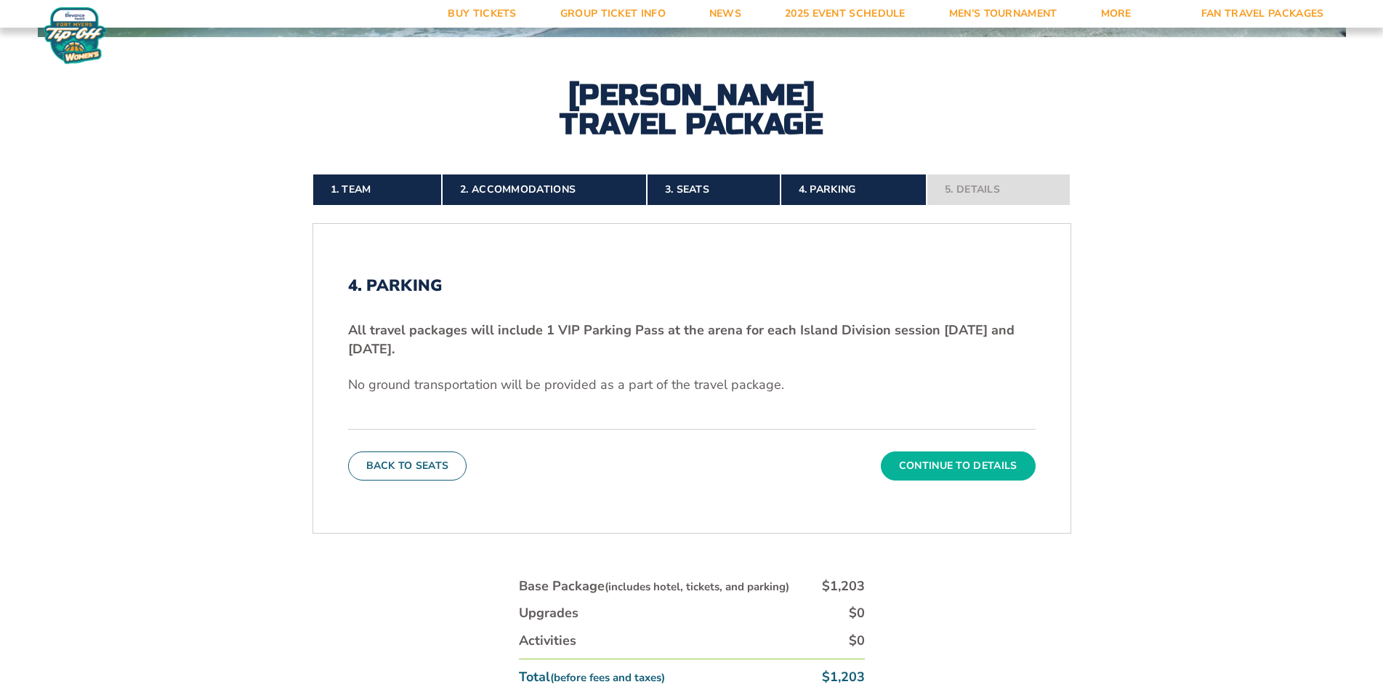
click at [919, 468] on button "Continue To Details" at bounding box center [958, 465] width 155 height 29
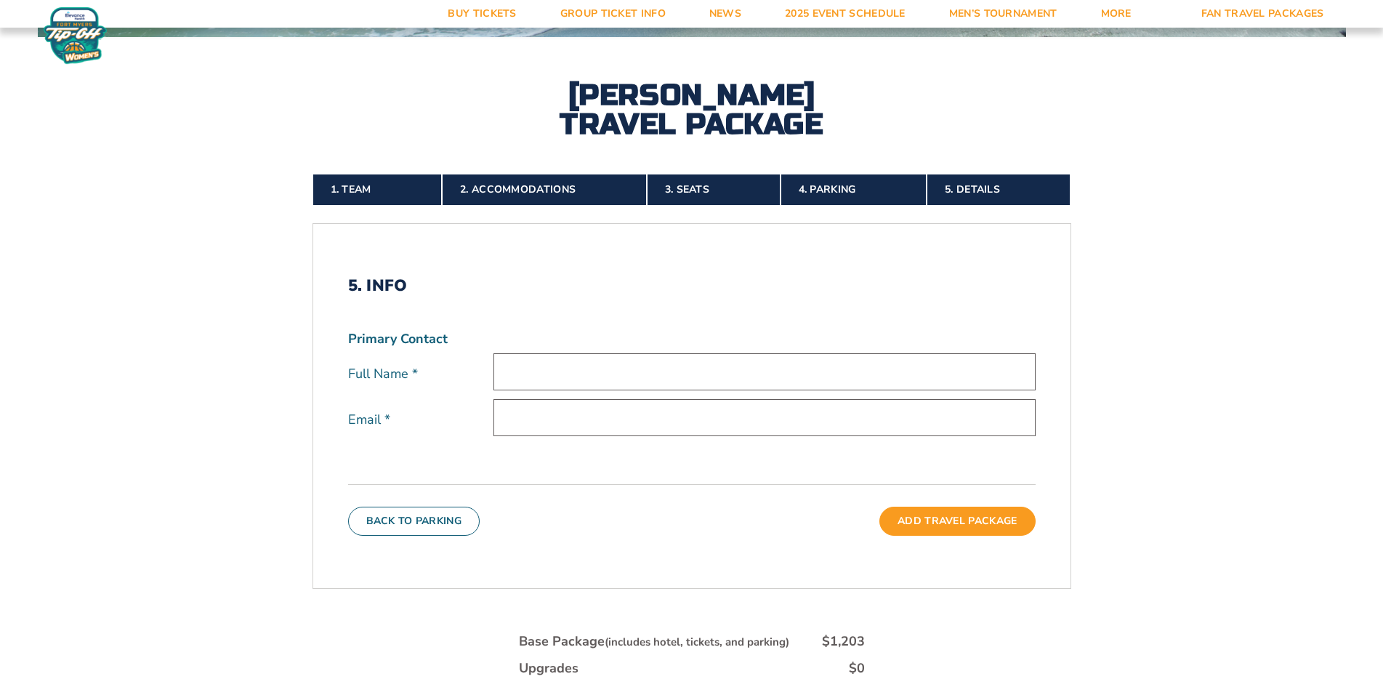
click at [650, 364] on input "text" at bounding box center [764, 371] width 542 height 37
type input "Jada Fox"
click at [382, 517] on button "Back To Parking" at bounding box center [414, 520] width 132 height 29
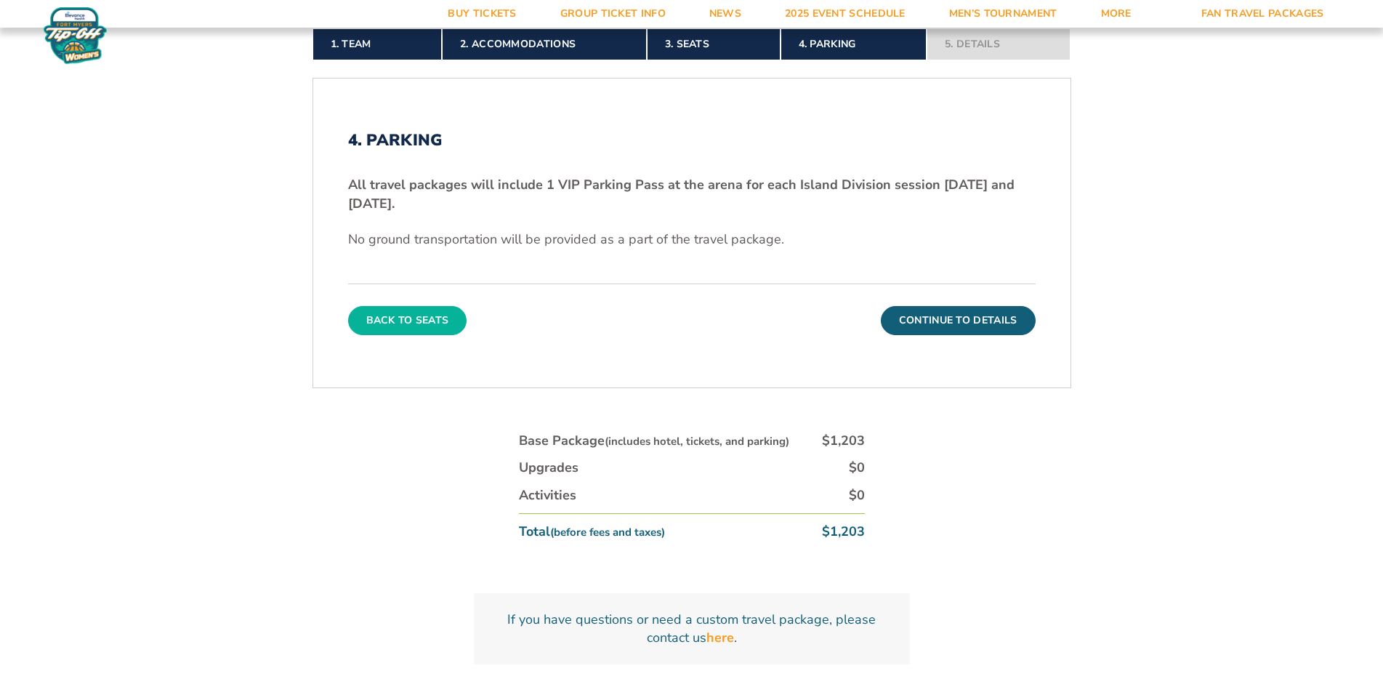
click at [436, 328] on button "Back To Seats" at bounding box center [407, 320] width 119 height 29
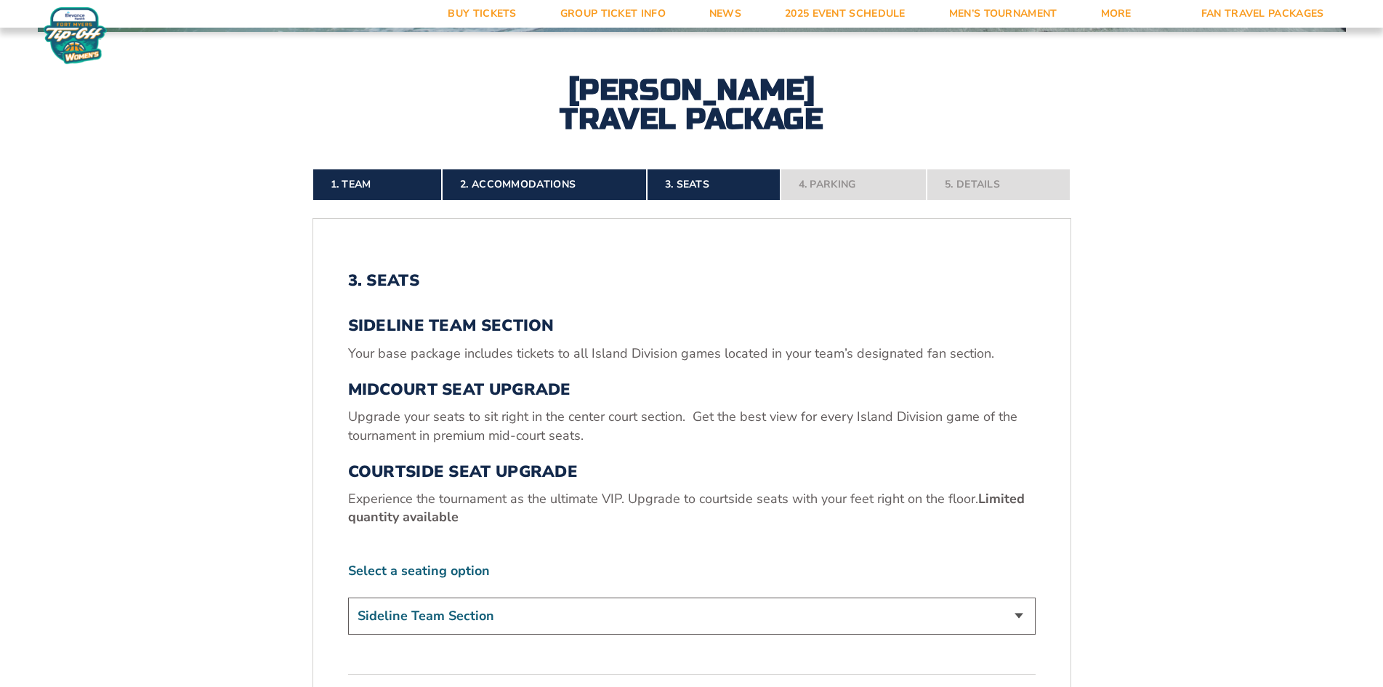
scroll to position [833, 0]
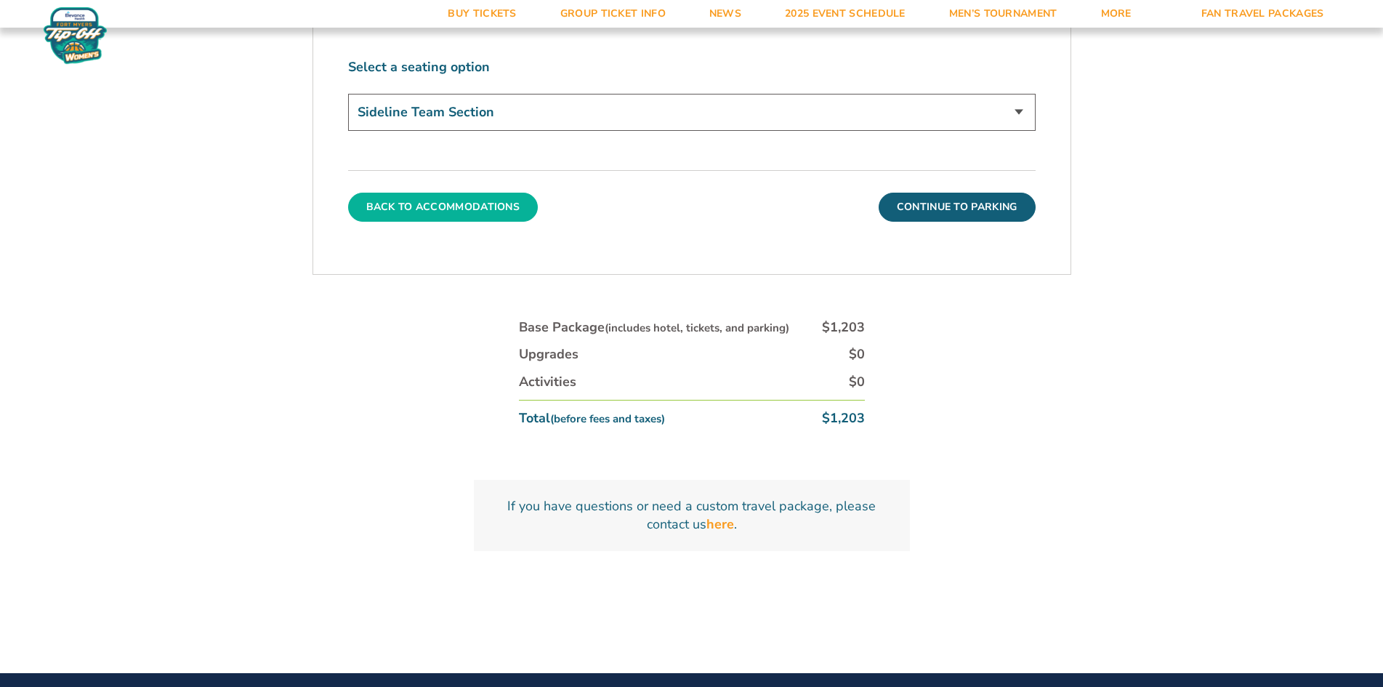
click at [459, 214] on button "Back To Accommodations" at bounding box center [443, 207] width 190 height 29
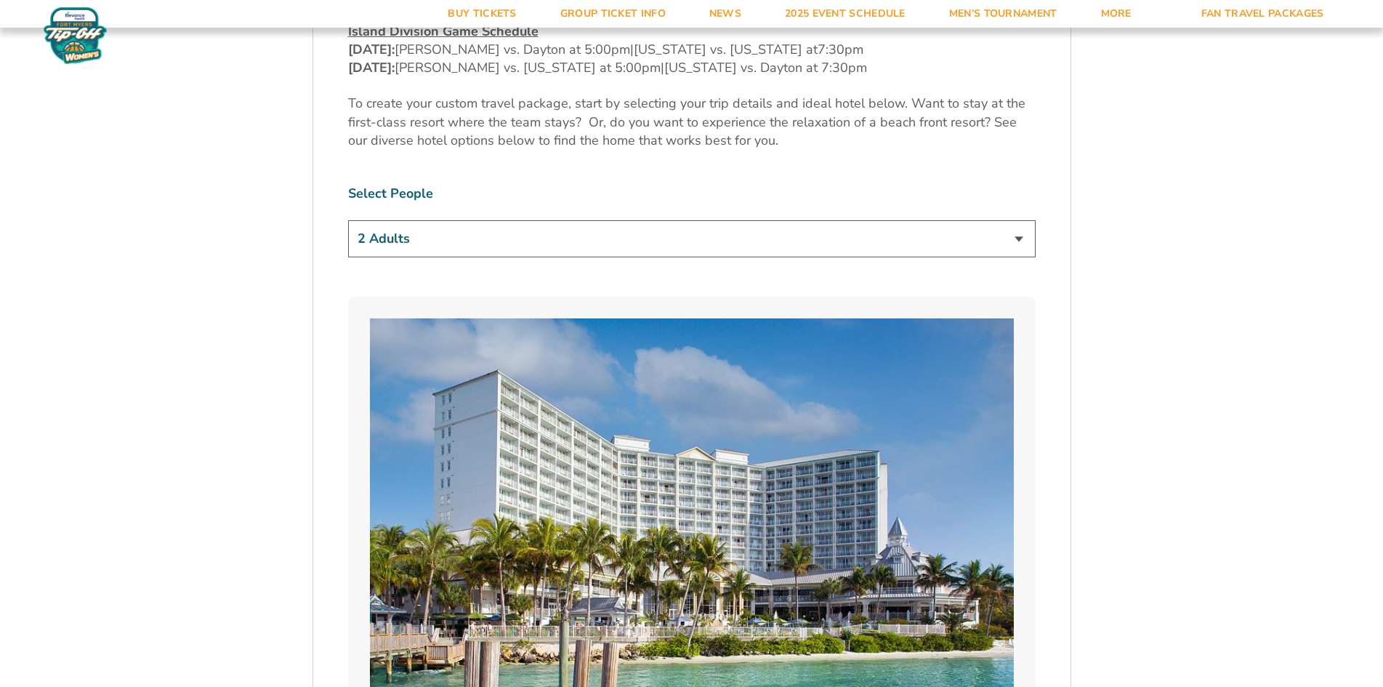
scroll to position [760, 0]
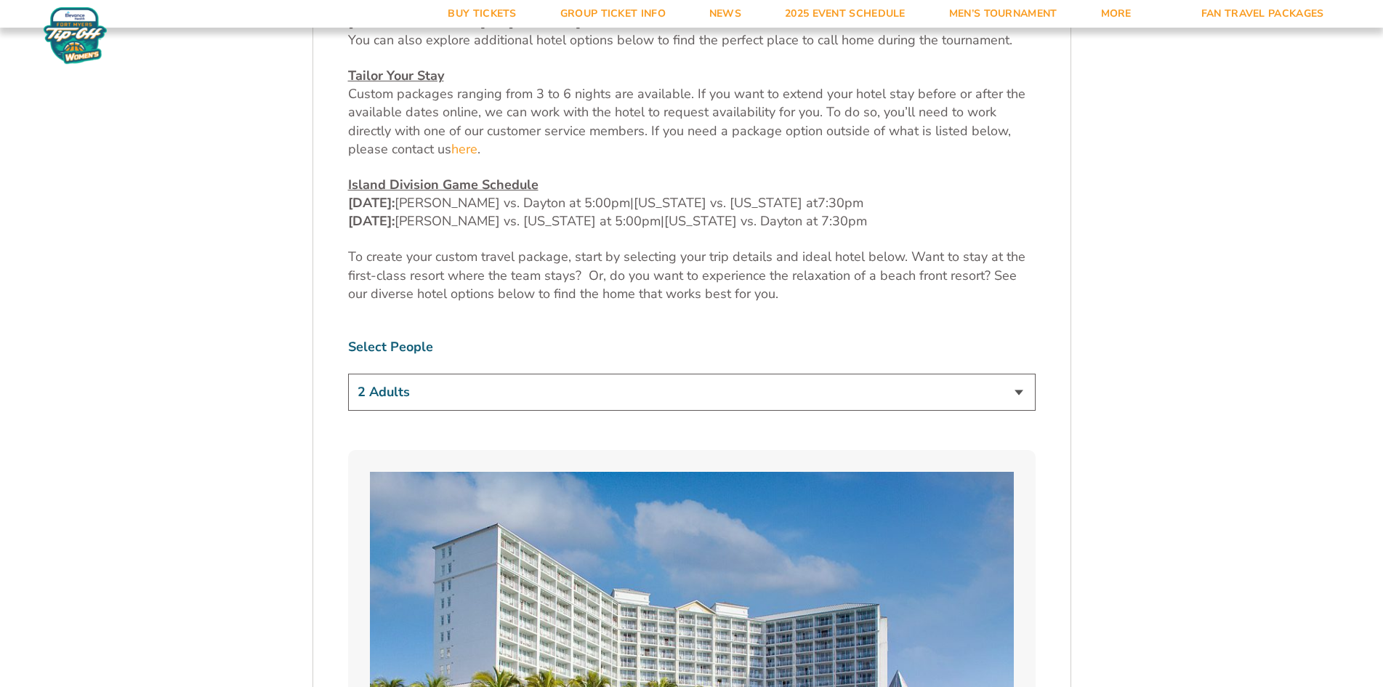
click at [525, 373] on select "1 Adult 2 Adults 3 Adults 4 Adults 2 Adults + 1 Child 2 Adults + 2 Children 2 A…" at bounding box center [691, 391] width 687 height 37
click at [348, 373] on select "1 Adult 2 Adults 3 Adults 4 Adults 2 Adults + 1 Child 2 Adults + 2 Children 2 A…" at bounding box center [691, 391] width 687 height 37
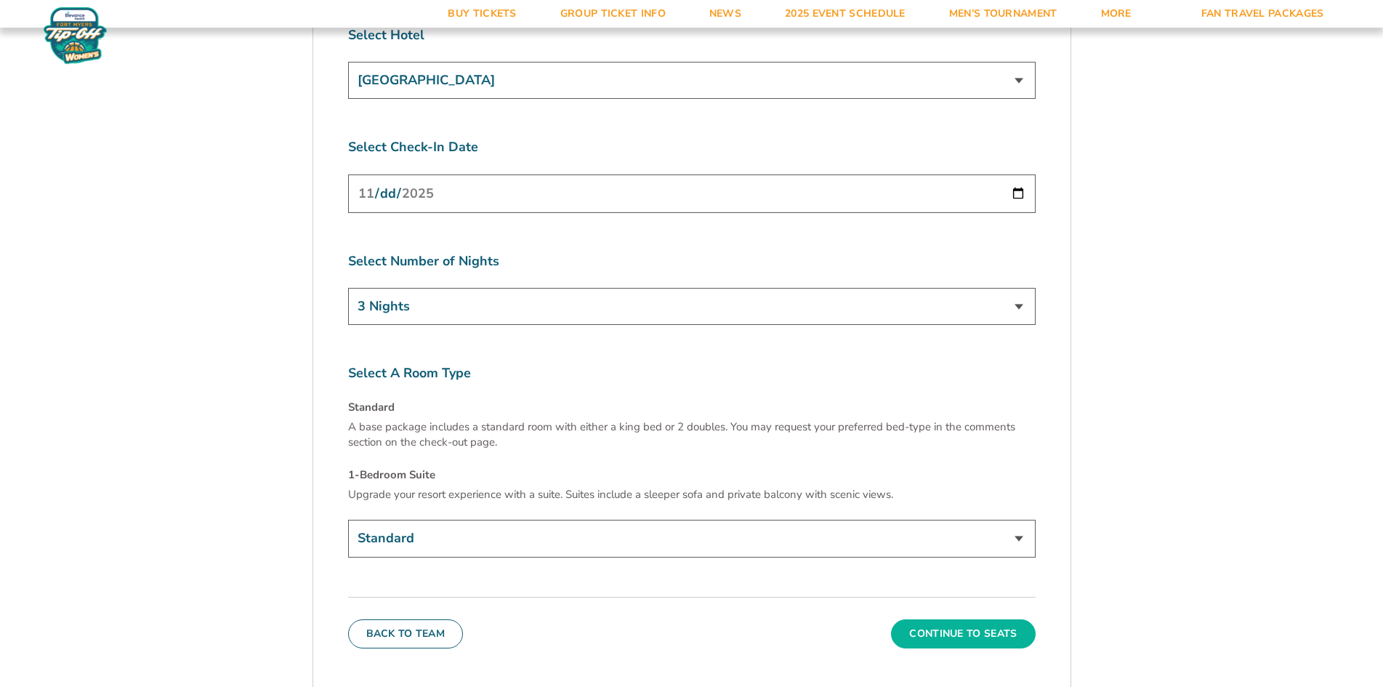
click at [959, 619] on button "Continue To Seats" at bounding box center [963, 633] width 144 height 29
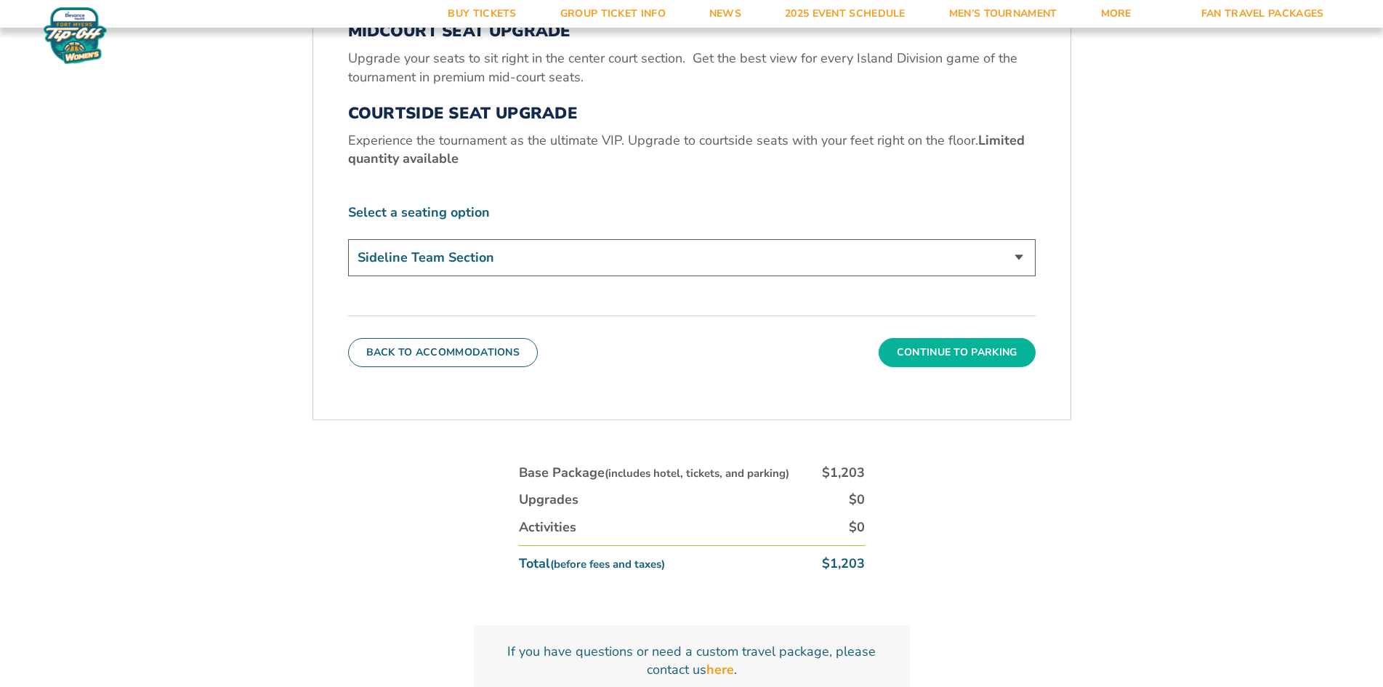
click at [910, 363] on button "Continue To Parking" at bounding box center [957, 352] width 157 height 29
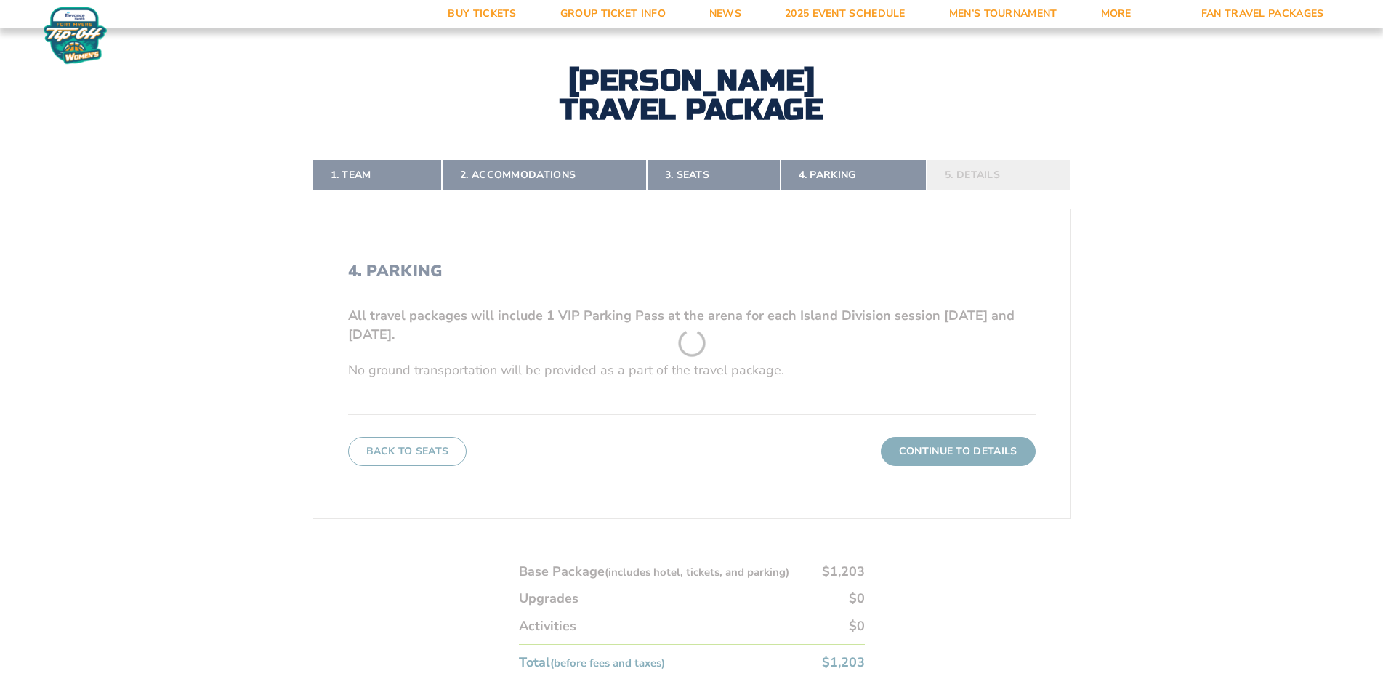
scroll to position [324, 0]
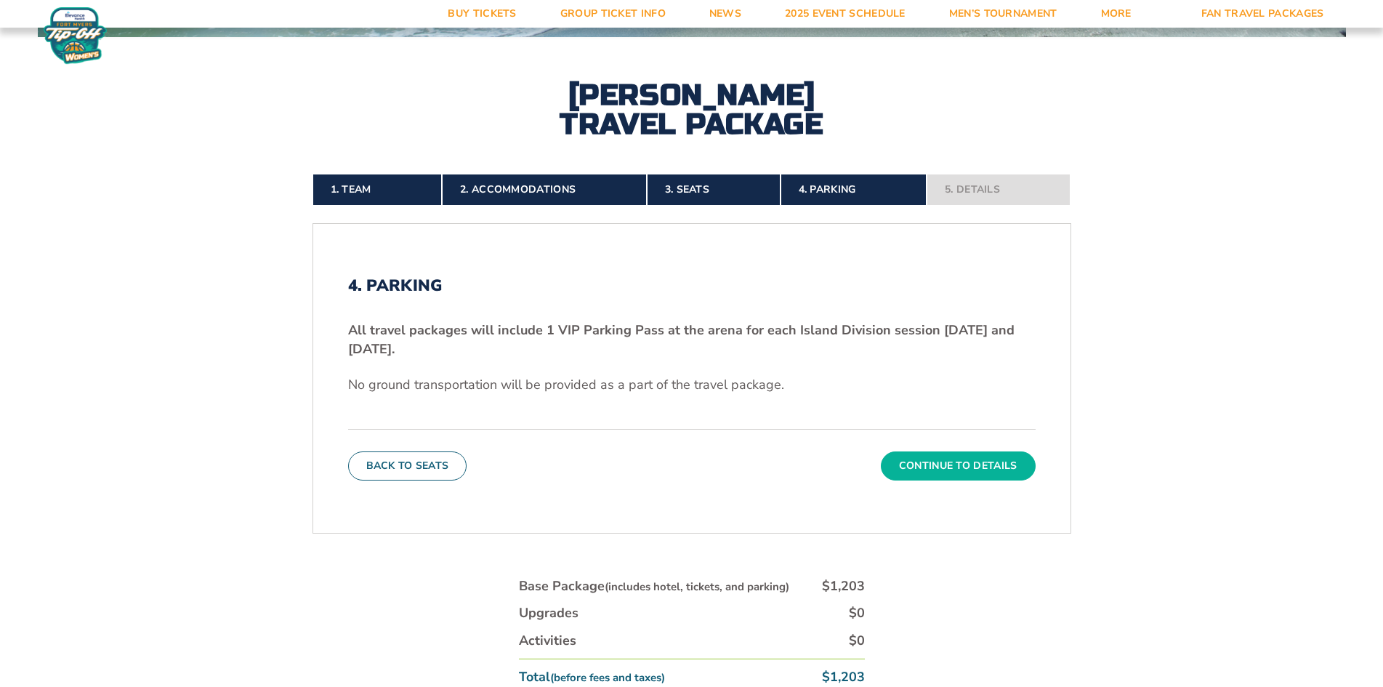
click at [920, 461] on button "Continue To Details" at bounding box center [958, 465] width 155 height 29
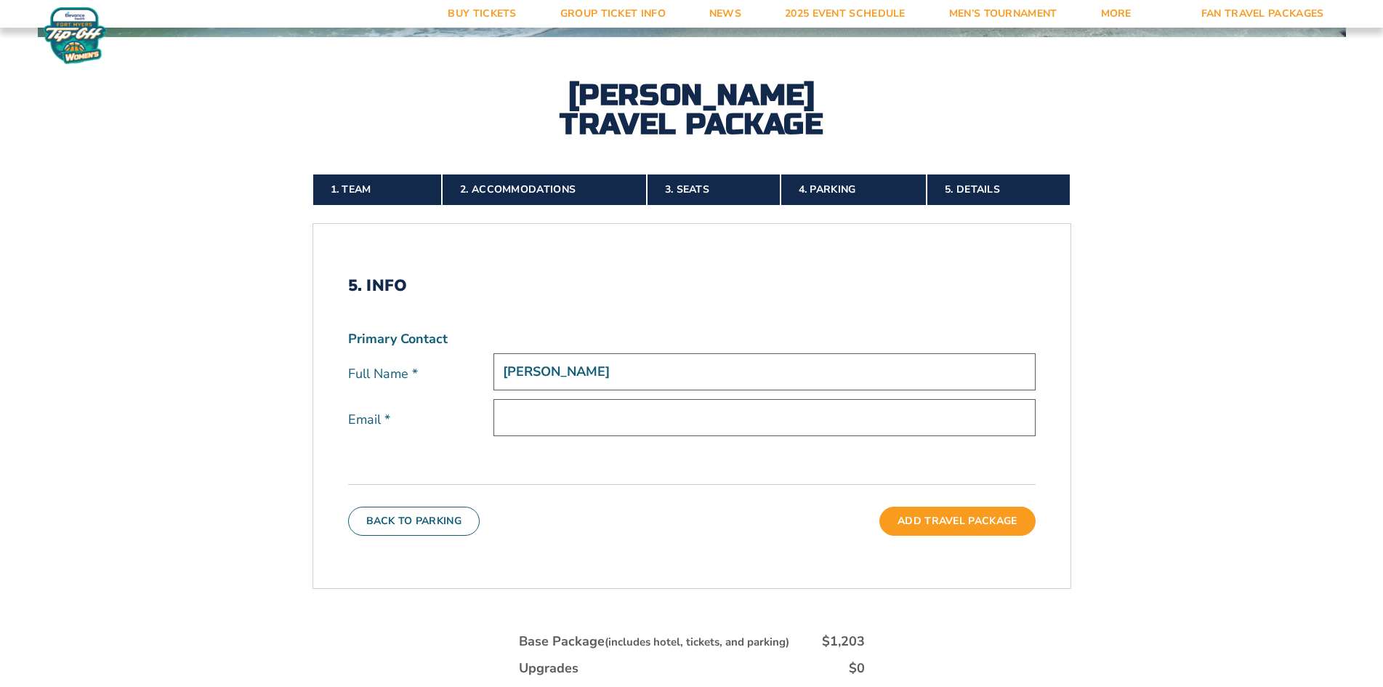
click at [733, 424] on input "email" at bounding box center [764, 417] width 542 height 37
type input "foxjada000@gmail.com"
click at [950, 511] on button "Add Travel Package" at bounding box center [957, 520] width 156 height 29
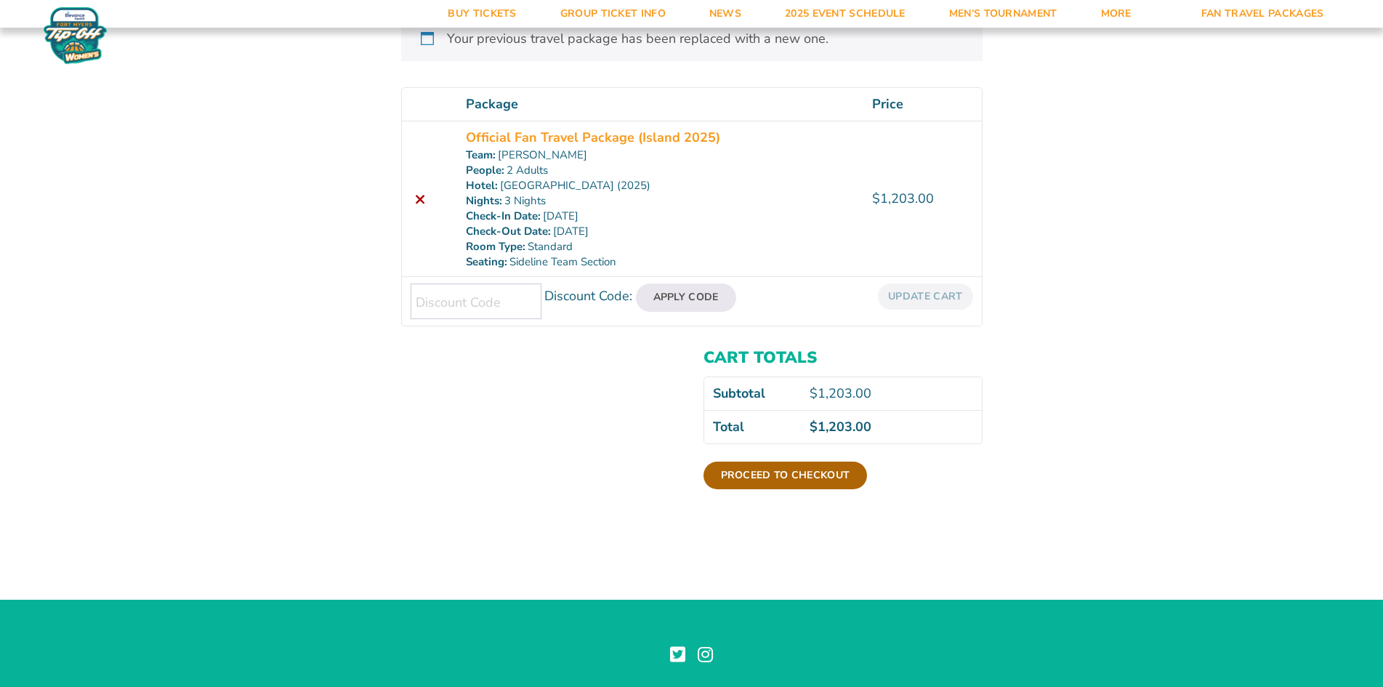
scroll to position [386, 0]
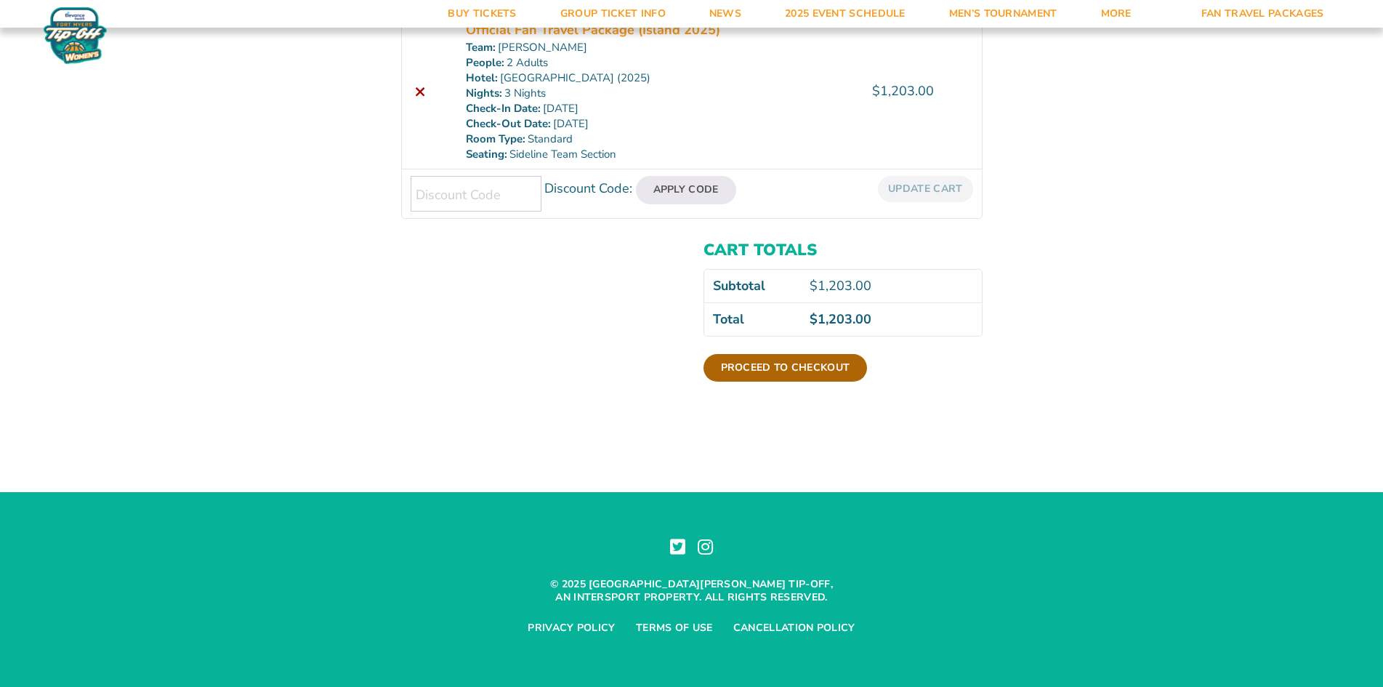
click at [716, 363] on link "Proceed to checkout" at bounding box center [785, 368] width 164 height 28
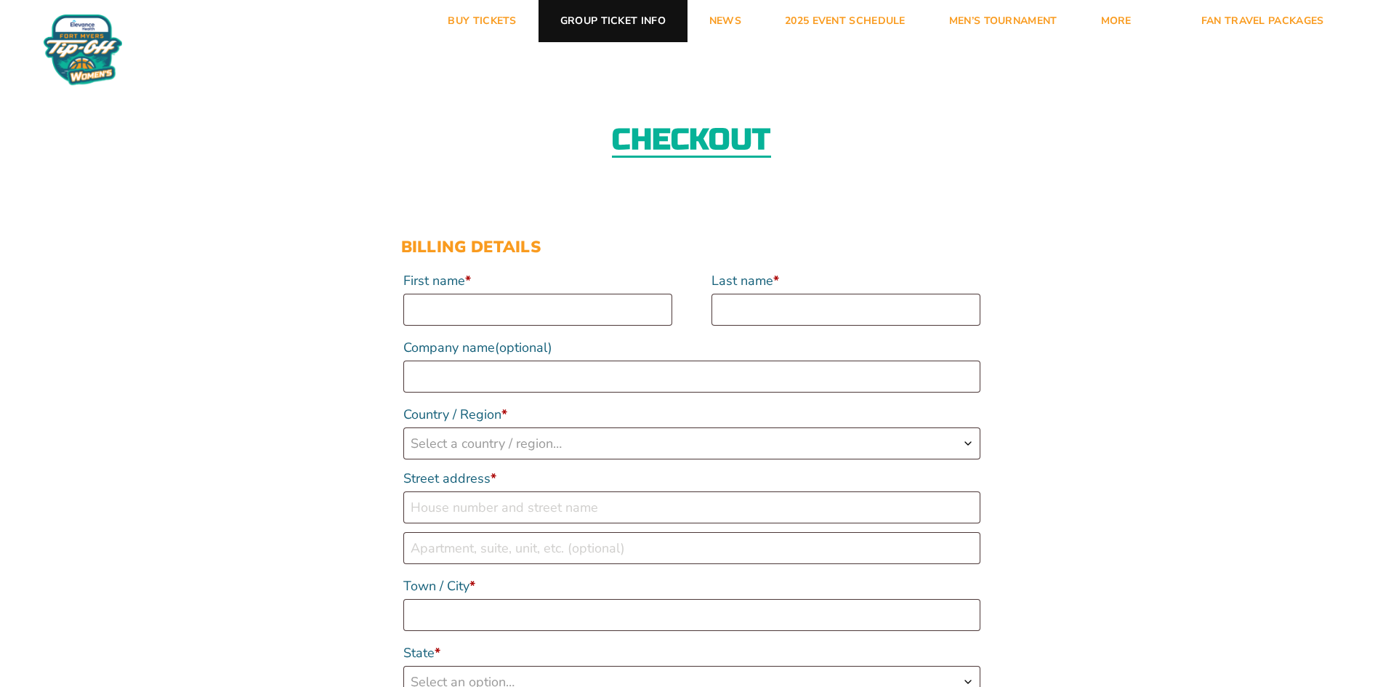
click at [645, 20] on link "Group Ticket Info" at bounding box center [612, 21] width 149 height 42
